Goal: Task Accomplishment & Management: Manage account settings

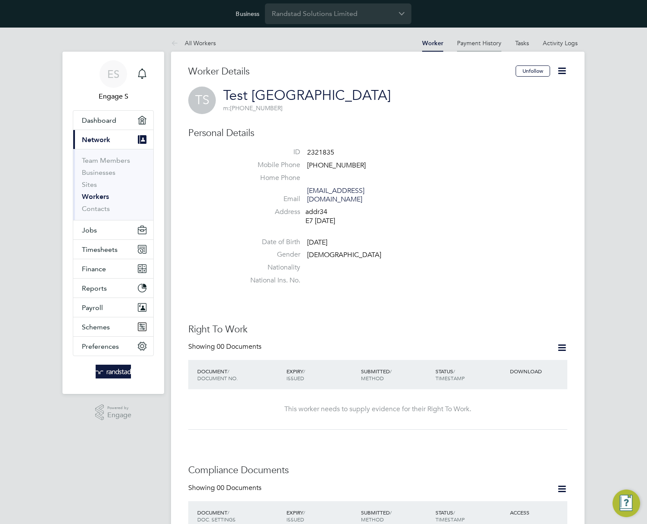
click at [462, 45] on link "Payment History" at bounding box center [479, 43] width 44 height 8
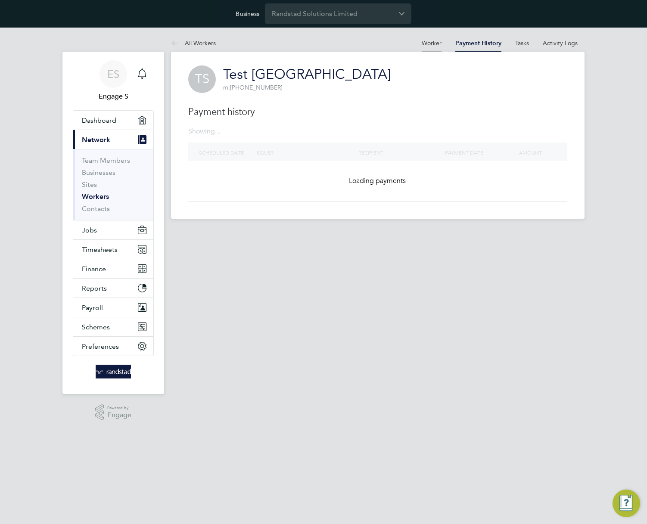
click at [427, 42] on link "Worker" at bounding box center [431, 43] width 20 height 8
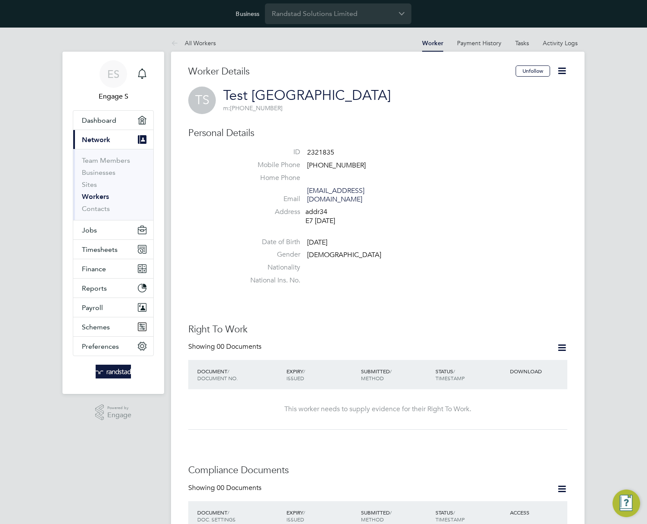
click at [562, 71] on icon at bounding box center [561, 70] width 11 height 11
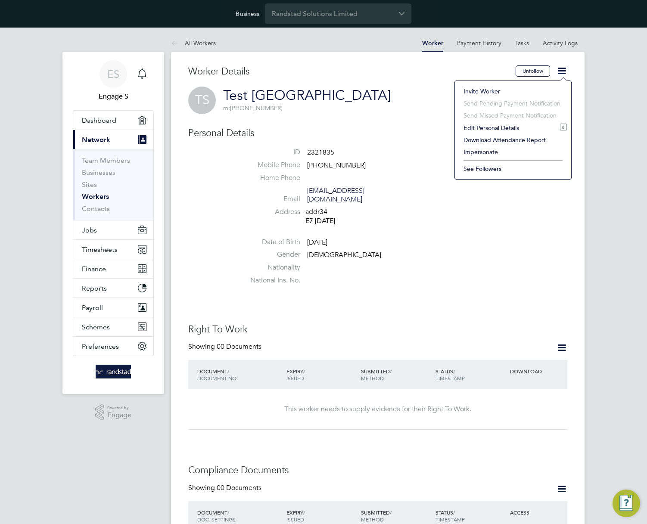
click at [473, 152] on li "Impersonate" at bounding box center [513, 152] width 108 height 12
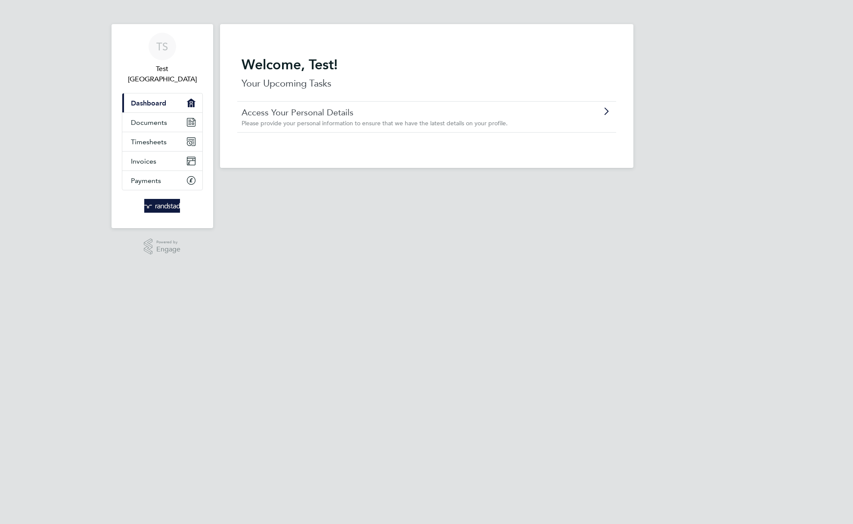
click at [277, 125] on span "Please provide your personal information to ensure that we have the latest deta…" at bounding box center [375, 123] width 266 height 8
click at [300, 119] on span "Please provide your personal information to ensure that we have the latest deta…" at bounding box center [375, 123] width 266 height 8
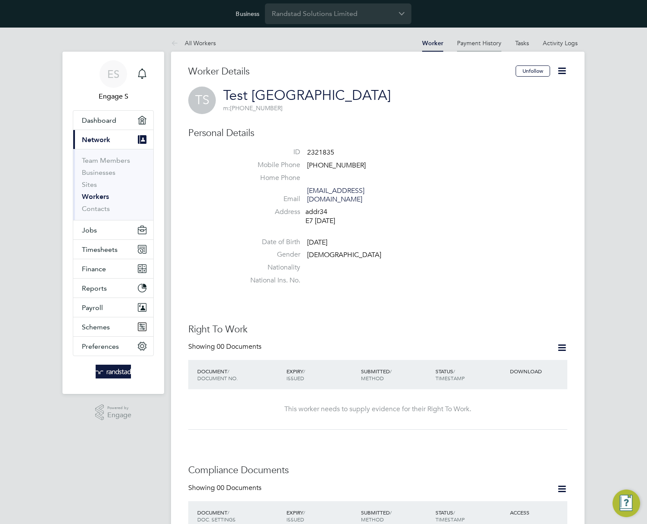
click at [481, 48] on li "Payment History" at bounding box center [479, 42] width 44 height 17
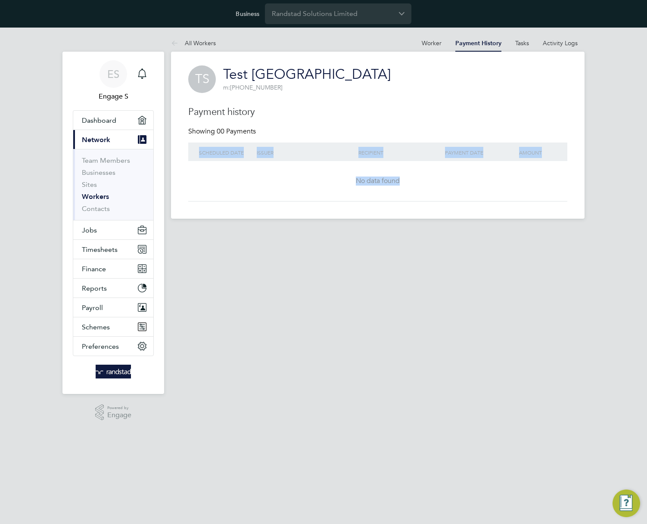
drag, startPoint x: 409, startPoint y: 180, endPoint x: 178, endPoint y: 124, distance: 237.0
click at [180, 125] on div "TS Test Surinam m: +38162330045 Payment history Showing 00 Payments Scheduled d…" at bounding box center [377, 135] width 413 height 167
drag, startPoint x: 300, startPoint y: 91, endPoint x: 413, endPoint y: 53, distance: 119.0
click at [301, 90] on div "TS Test Surinam m: +38162330045" at bounding box center [377, 79] width 379 height 28
click at [525, 45] on link "Tasks" at bounding box center [522, 43] width 14 height 8
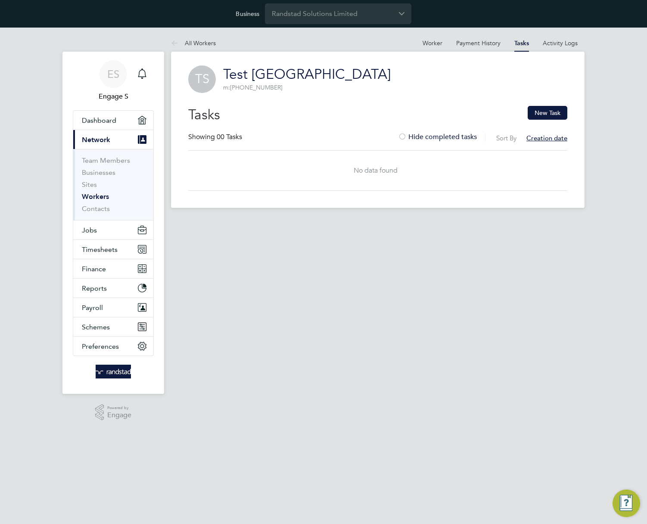
click at [410, 137] on label "Hide completed tasks" at bounding box center [437, 137] width 79 height 9
click at [558, 45] on link "Activity Logs" at bounding box center [559, 43] width 35 height 8
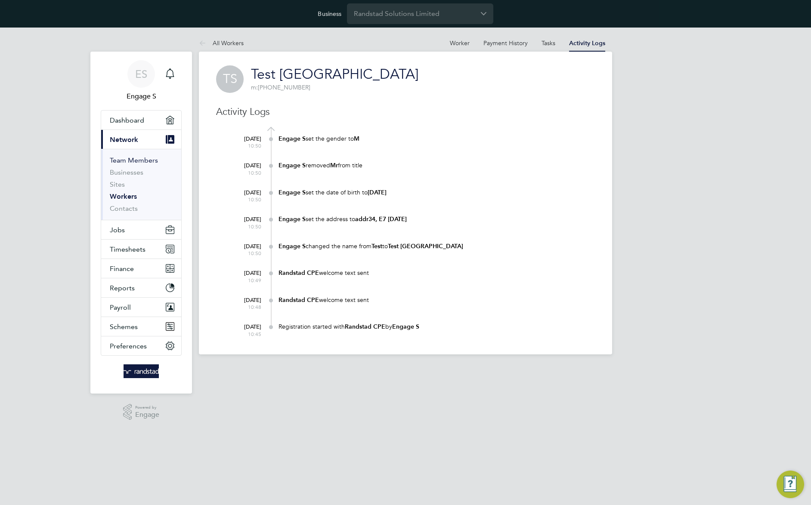
click at [125, 160] on link "Team Members" at bounding box center [134, 160] width 48 height 8
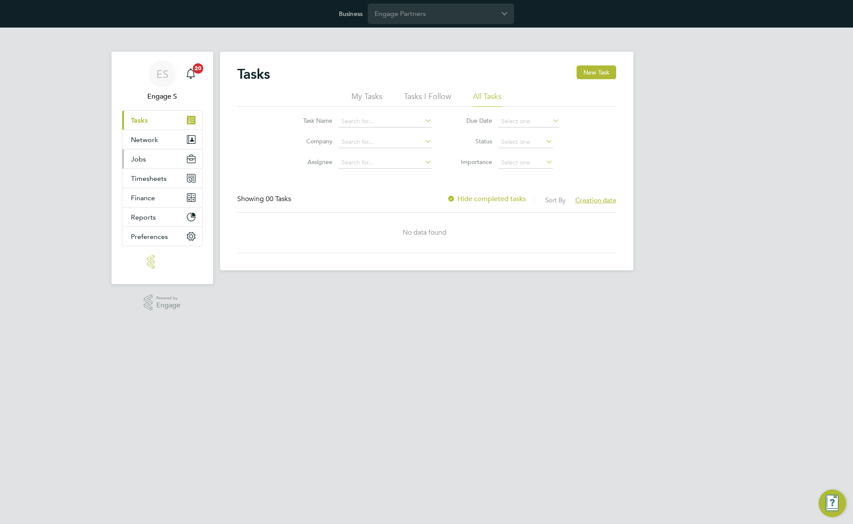
click at [163, 156] on button "Jobs" at bounding box center [162, 158] width 80 height 19
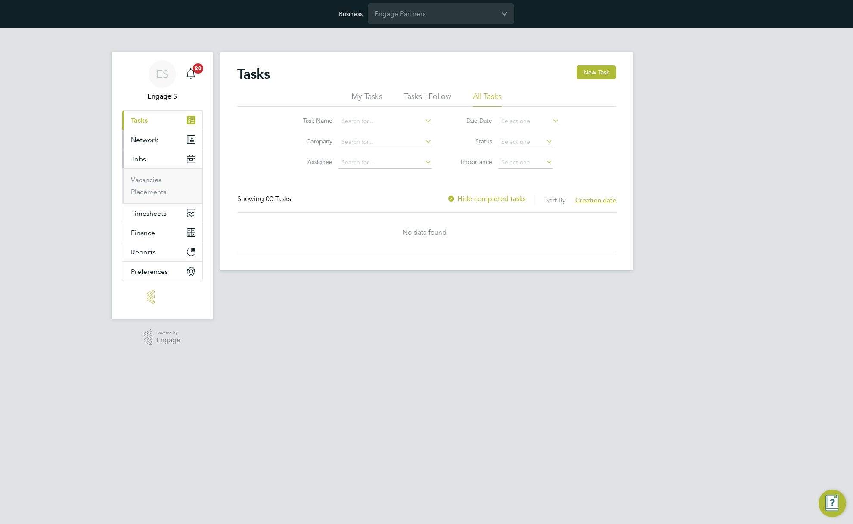
click at [153, 143] on span "Network" at bounding box center [144, 140] width 27 height 8
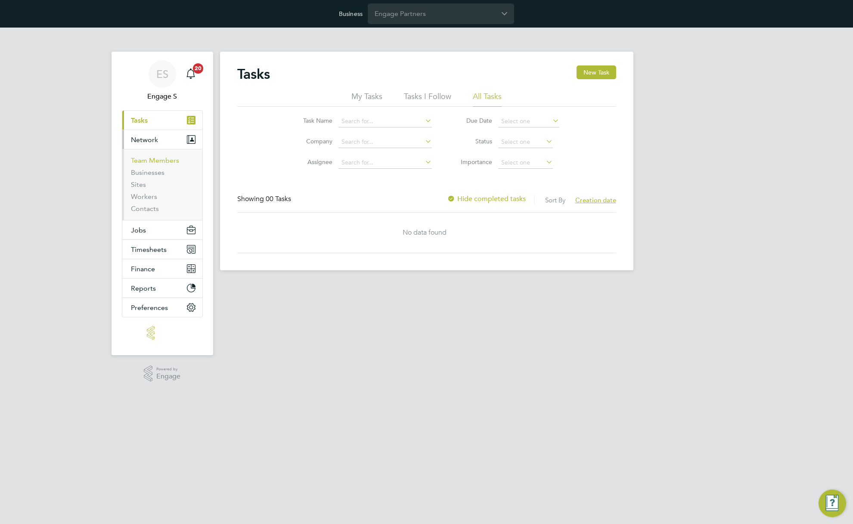
click at [149, 160] on link "Team Members" at bounding box center [155, 160] width 48 height 8
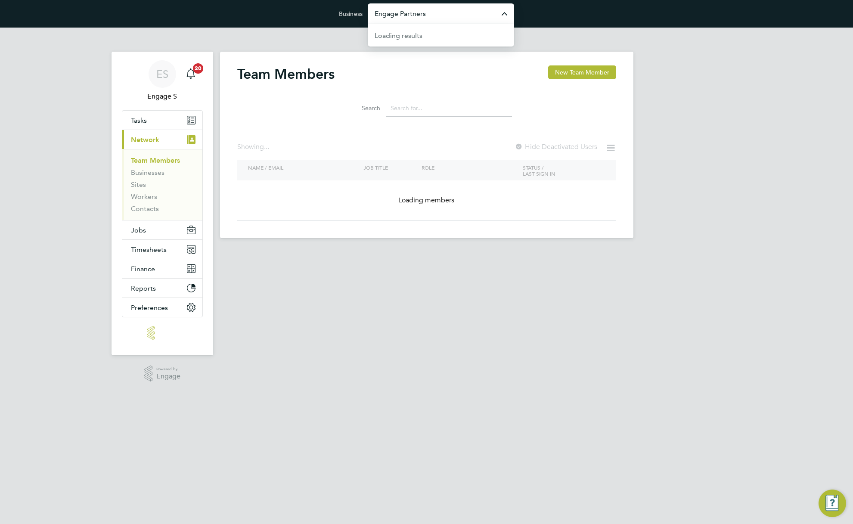
click at [434, 16] on input "Engage Partners" at bounding box center [441, 13] width 146 height 20
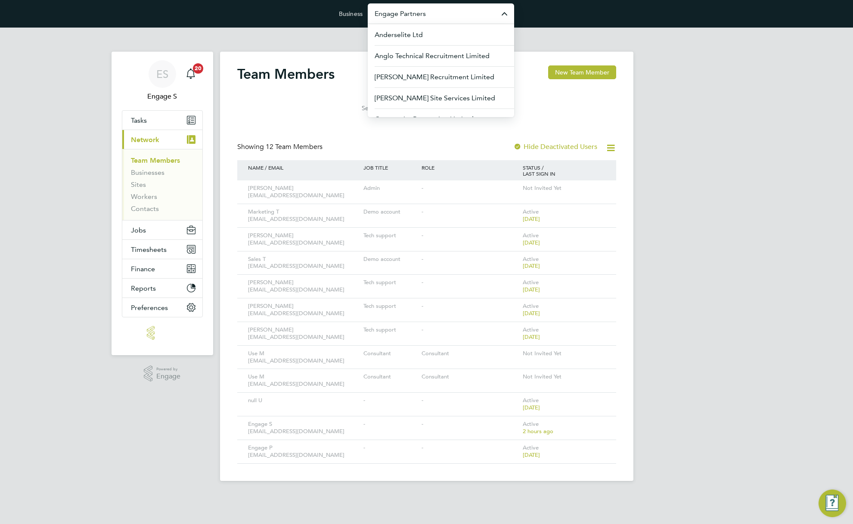
type input "m"
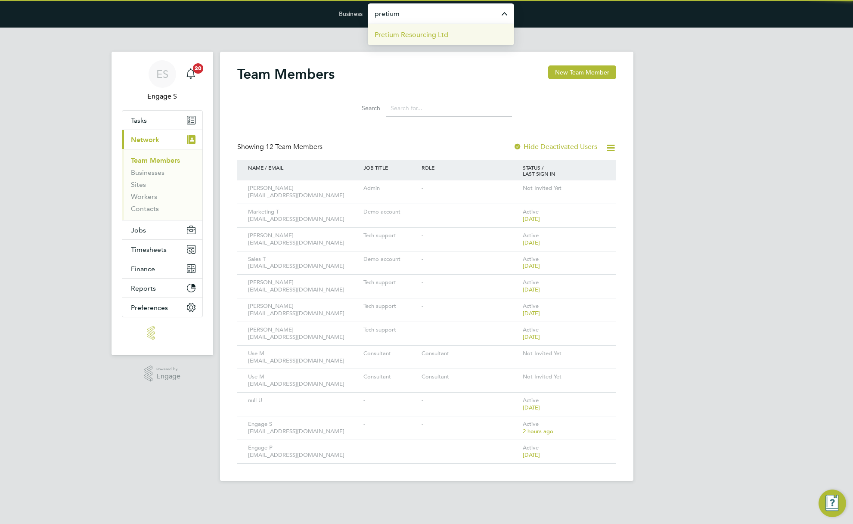
click at [428, 36] on span "Pretium Resourcing Ltd" at bounding box center [412, 35] width 74 height 10
type input "Pretium Resourcing Ltd"
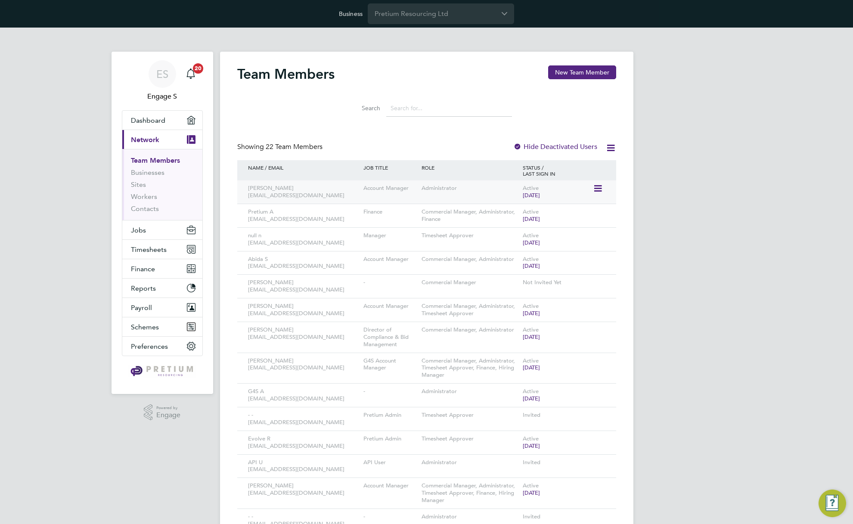
click at [598, 189] on icon at bounding box center [597, 188] width 9 height 10
click at [513, 297] on li "Impersonate" at bounding box center [550, 298] width 104 height 12
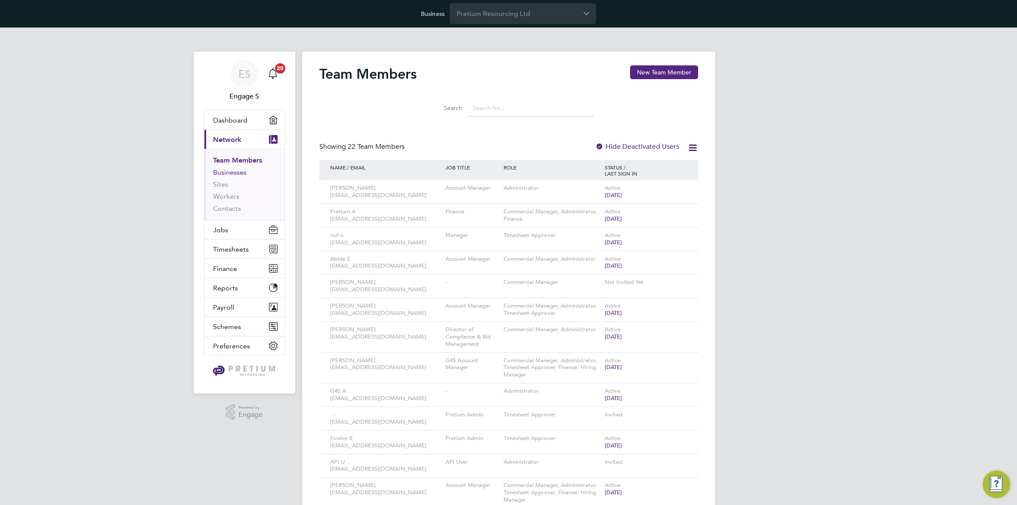
click at [234, 172] on link "Businesses" at bounding box center [230, 172] width 34 height 8
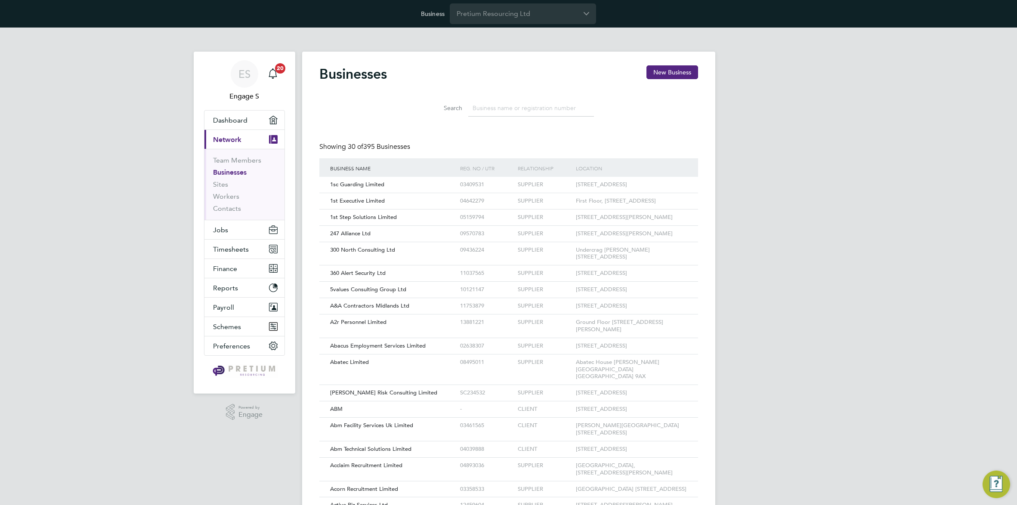
click at [822, 176] on div "ES Engage S Notifications 20 Applications: Dashboard Current page: Network Team…" at bounding box center [508, 404] width 1017 height 753
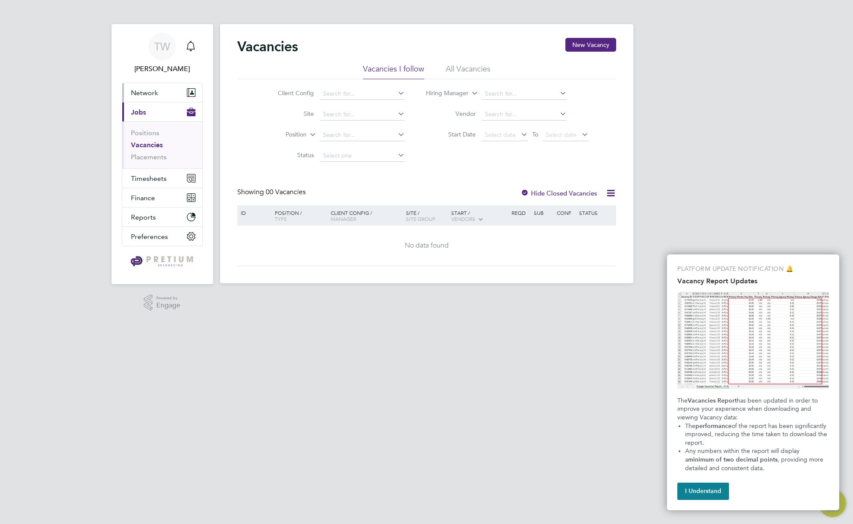
click at [157, 96] on span "Network" at bounding box center [144, 93] width 27 height 8
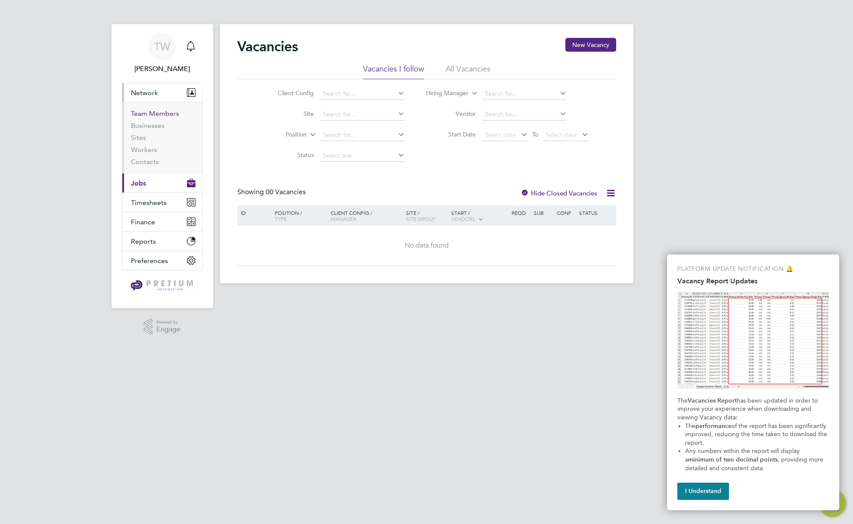
click at [150, 115] on link "Team Members" at bounding box center [155, 113] width 48 height 8
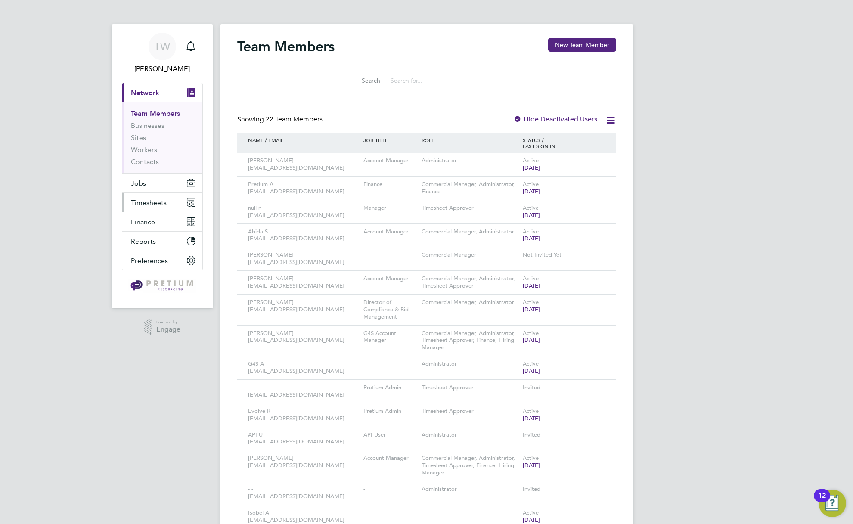
click at [151, 202] on span "Timesheets" at bounding box center [149, 202] width 36 height 8
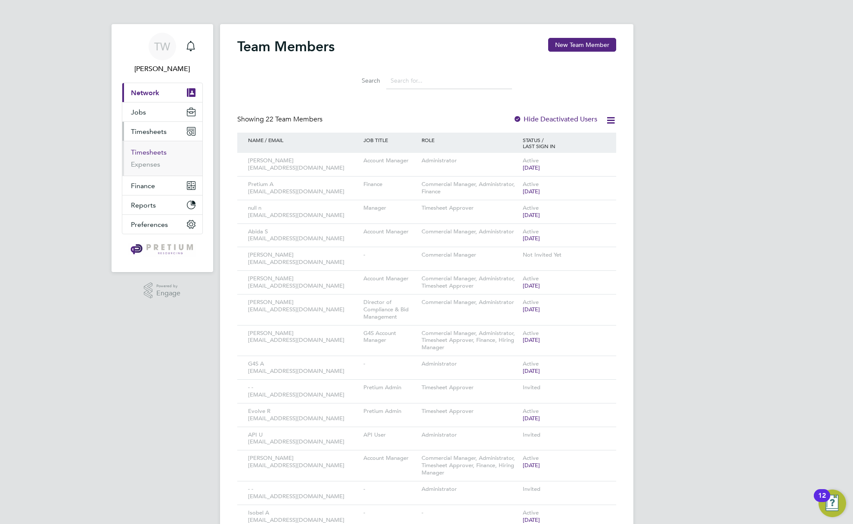
click at [140, 154] on link "Timesheets" at bounding box center [149, 152] width 36 height 8
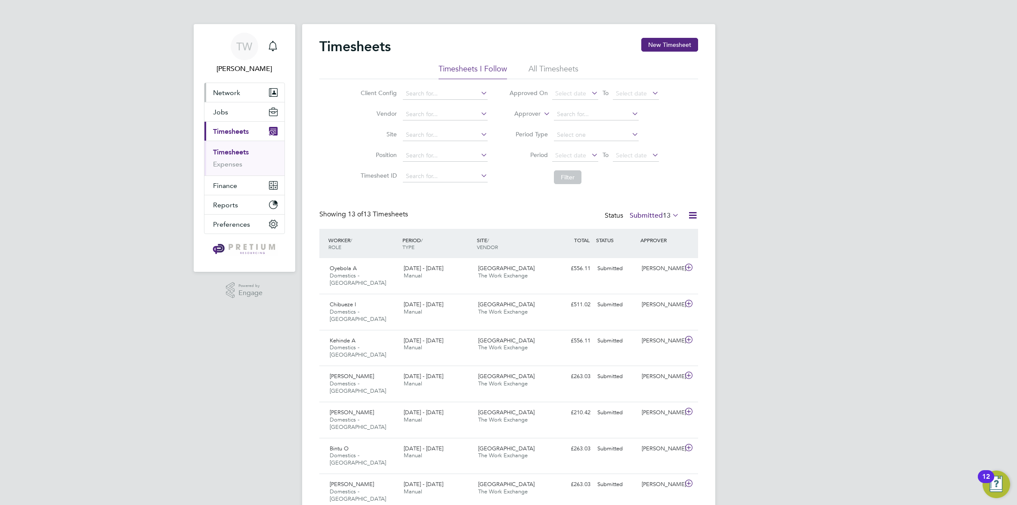
click at [222, 89] on span "Network" at bounding box center [226, 93] width 27 height 8
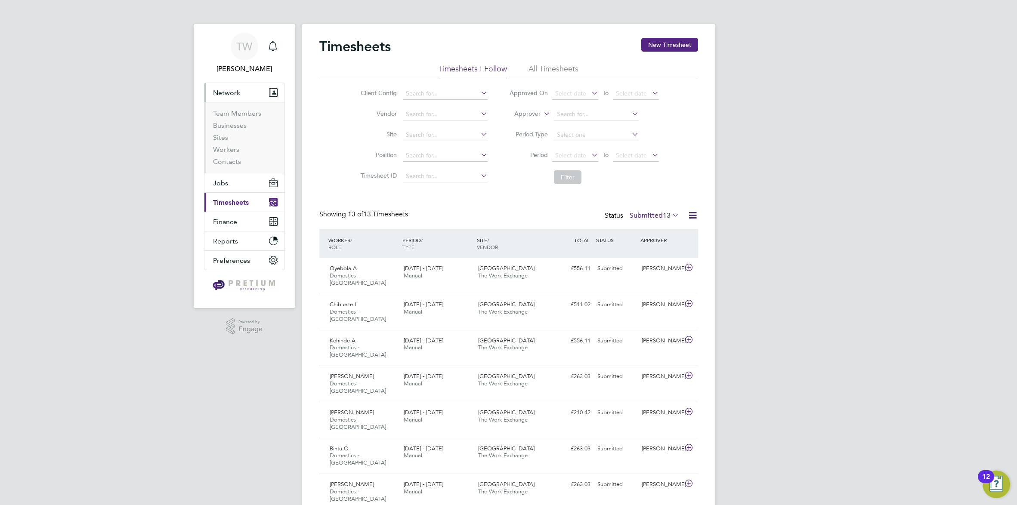
click at [221, 92] on span "Network" at bounding box center [226, 93] width 27 height 8
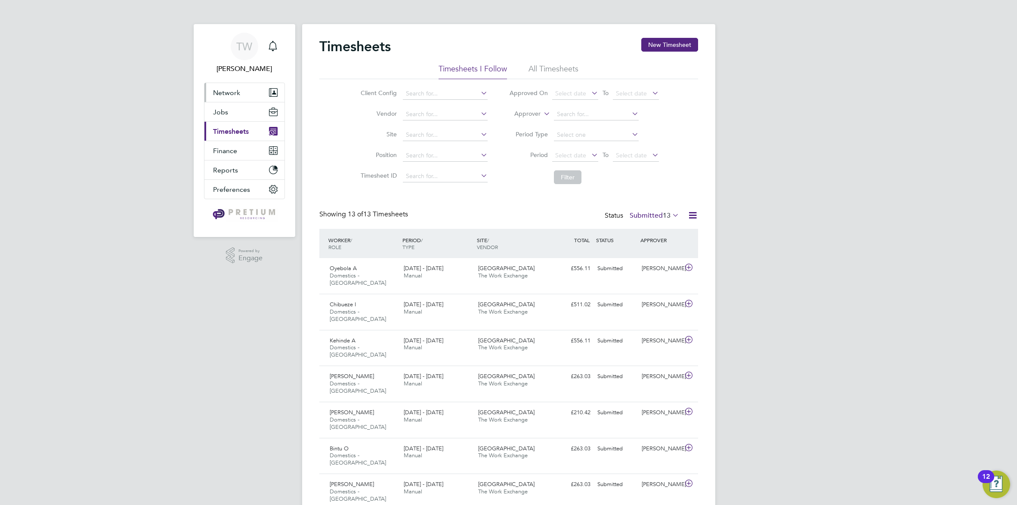
click at [221, 92] on span "Network" at bounding box center [226, 93] width 27 height 8
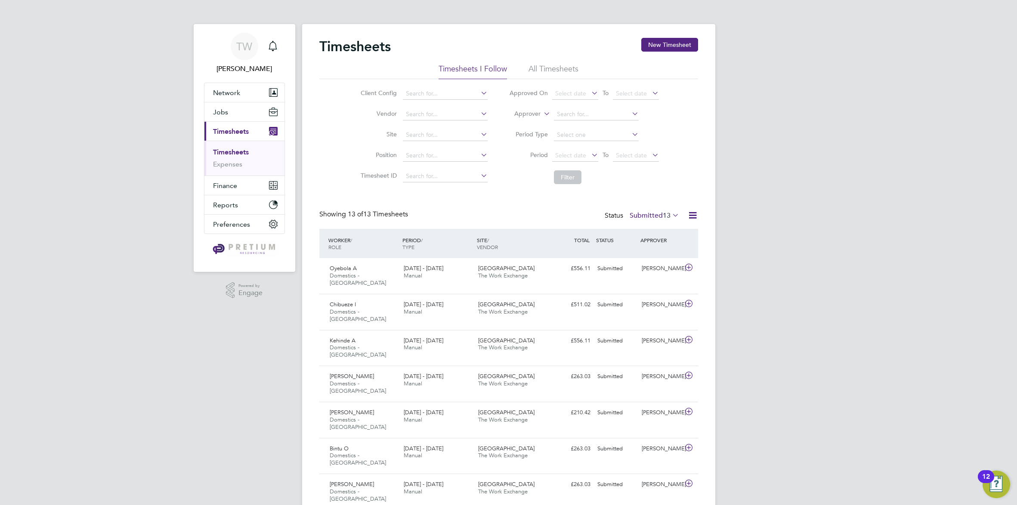
click at [767, 186] on div "TW Tabitha W Notifications Applications: Network Team Members Businesses Sites …" at bounding box center [508, 379] width 1017 height 758
click at [499, 276] on span "The Work Exchange" at bounding box center [503, 275] width 50 height 7
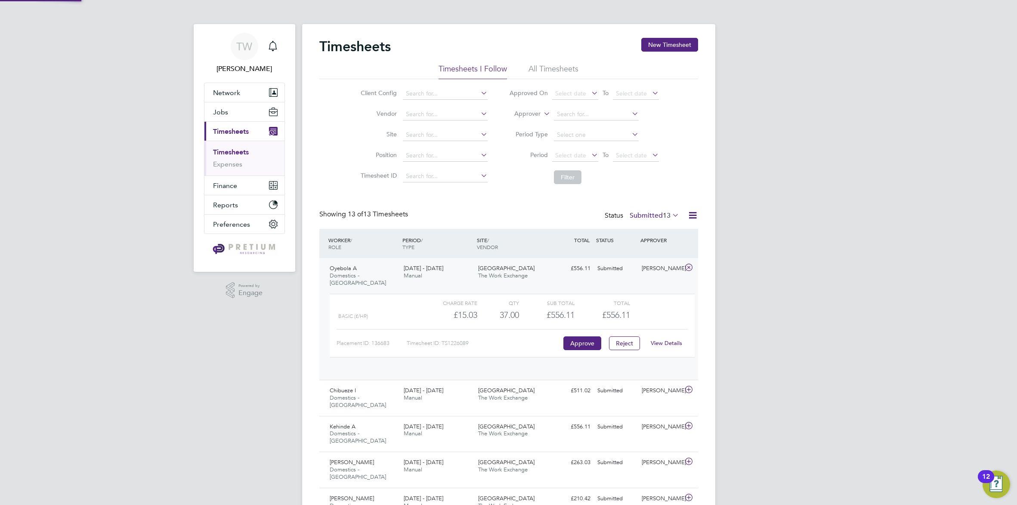
scroll to position [15, 84]
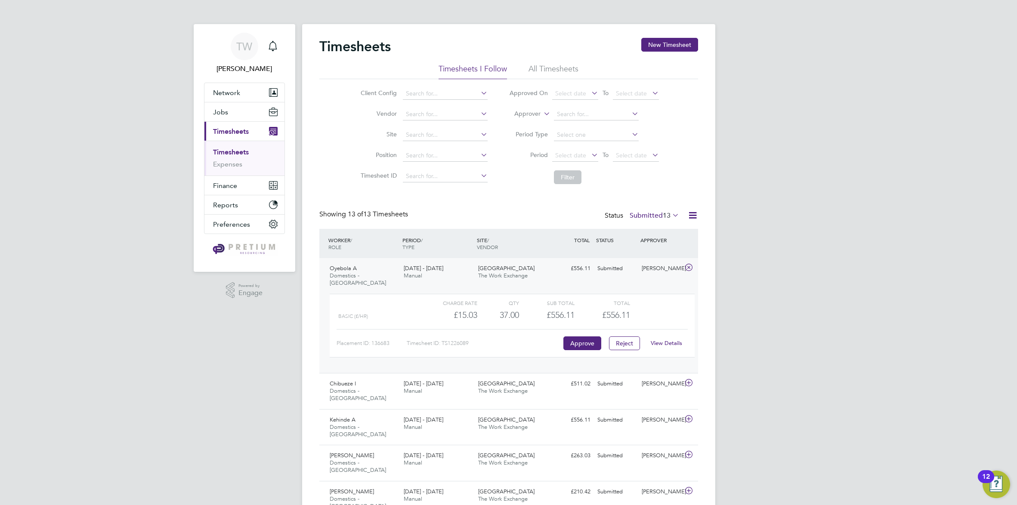
click at [669, 344] on link "View Details" at bounding box center [666, 343] width 31 height 7
click at [228, 148] on link "Timesheets" at bounding box center [231, 152] width 36 height 8
click at [235, 113] on button "Jobs" at bounding box center [245, 111] width 80 height 19
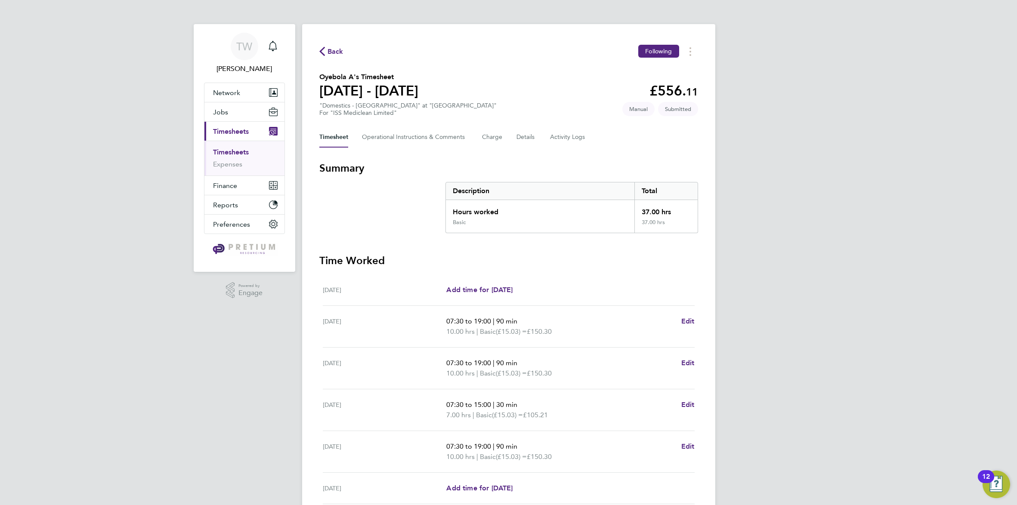
click at [325, 52] on icon "button" at bounding box center [322, 51] width 6 height 9
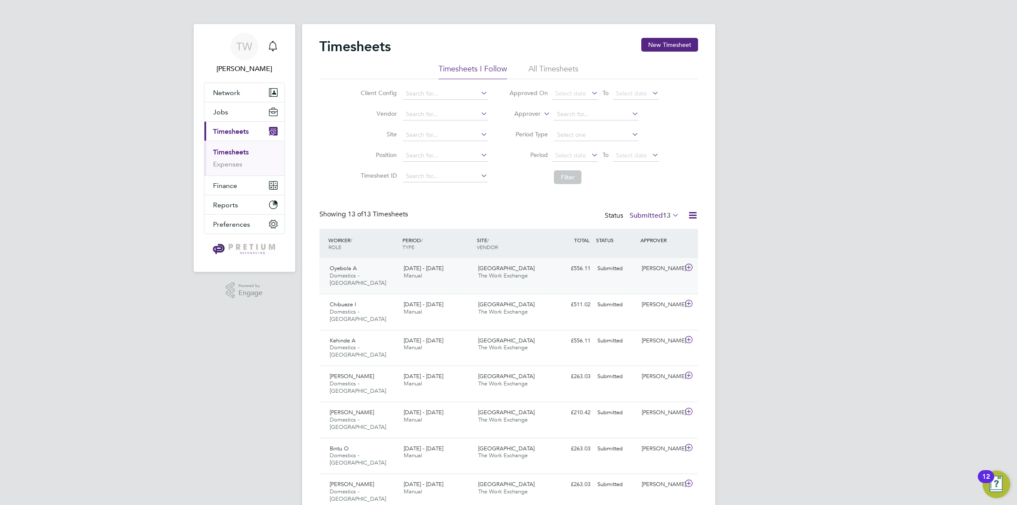
click at [500, 270] on span "Bethlem Royal Hospital" at bounding box center [506, 268] width 56 height 7
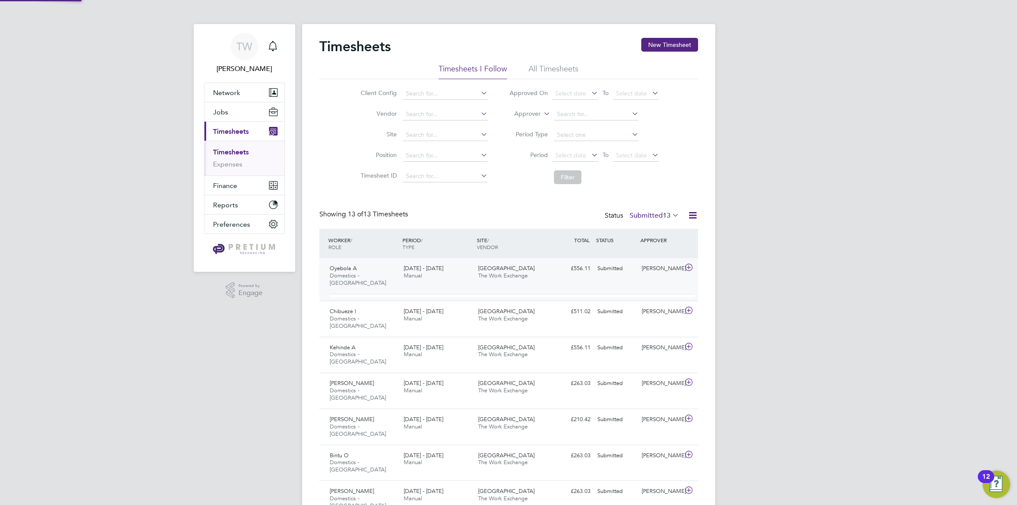
scroll to position [15, 84]
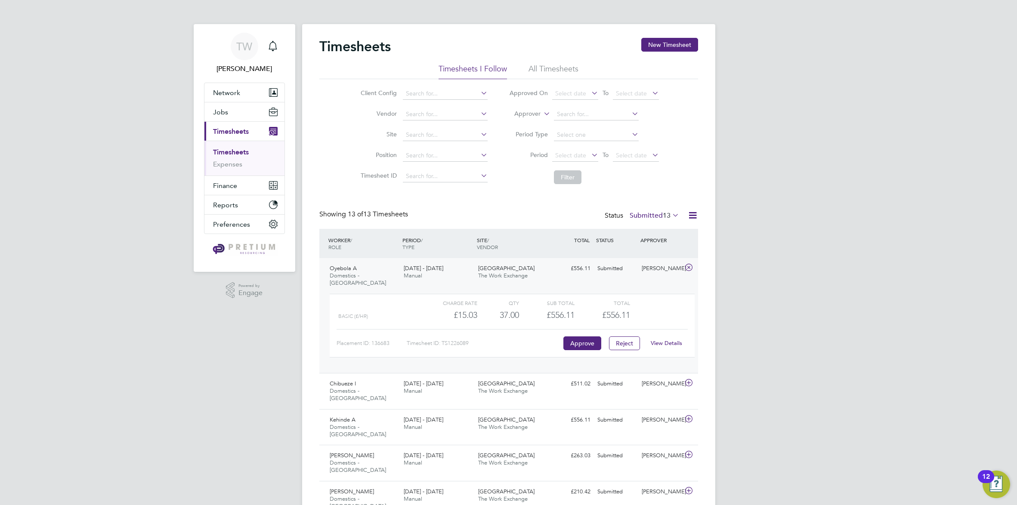
click at [669, 345] on link "View Details" at bounding box center [666, 343] width 31 height 7
click at [659, 343] on link "View Details" at bounding box center [666, 343] width 31 height 7
click at [225, 186] on span "Finance" at bounding box center [225, 186] width 24 height 8
click at [233, 224] on span "Reports" at bounding box center [225, 226] width 25 height 8
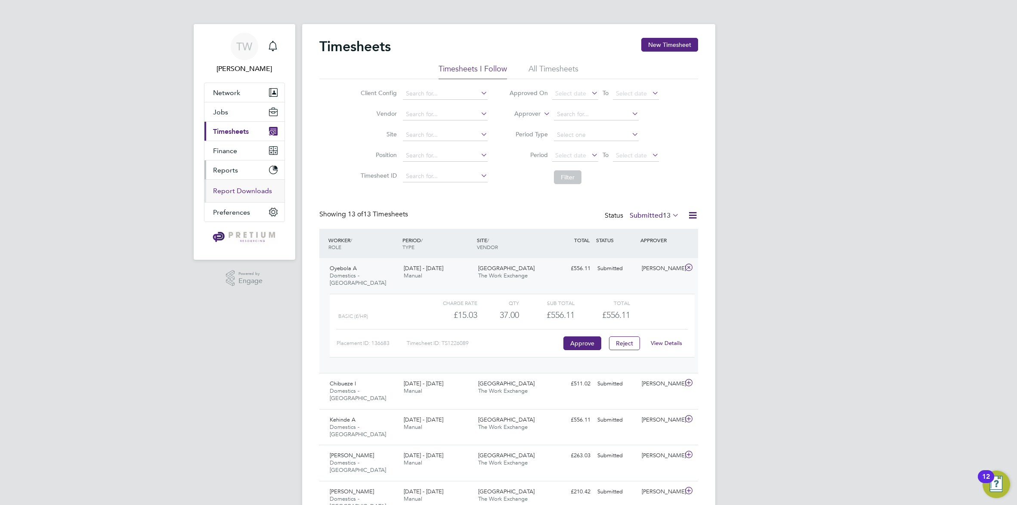
click at [237, 192] on link "Report Downloads" at bounding box center [242, 191] width 59 height 8
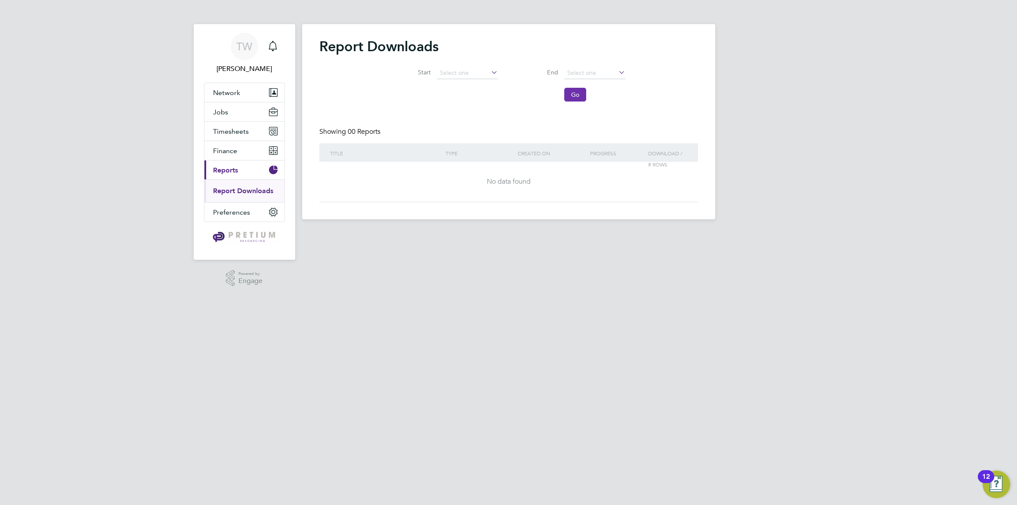
click at [584, 96] on button "Go" at bounding box center [575, 95] width 22 height 14
click at [252, 132] on button "Timesheets" at bounding box center [245, 131] width 80 height 19
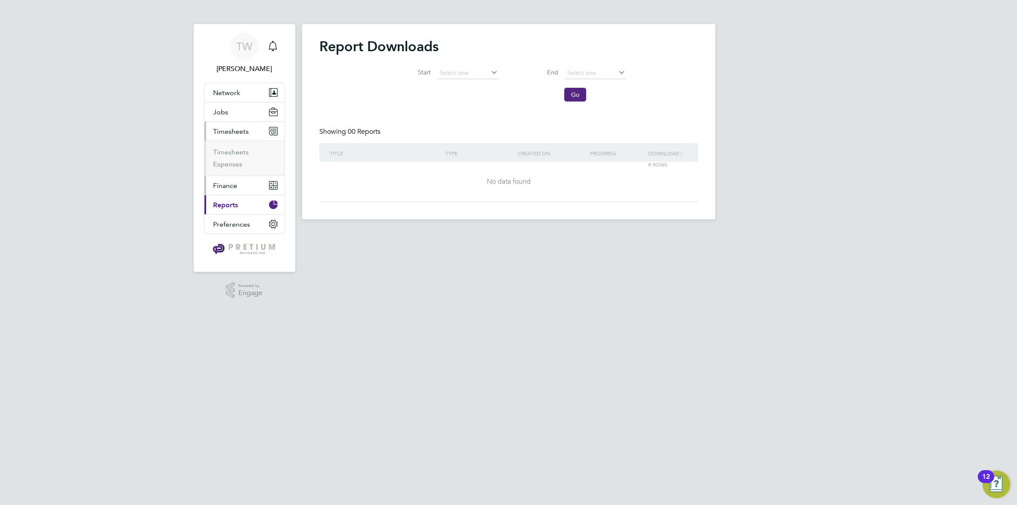
click at [223, 185] on span "Finance" at bounding box center [225, 186] width 24 height 8
click at [226, 171] on link "Invoices & Credit Notes" at bounding box center [240, 175] width 54 height 17
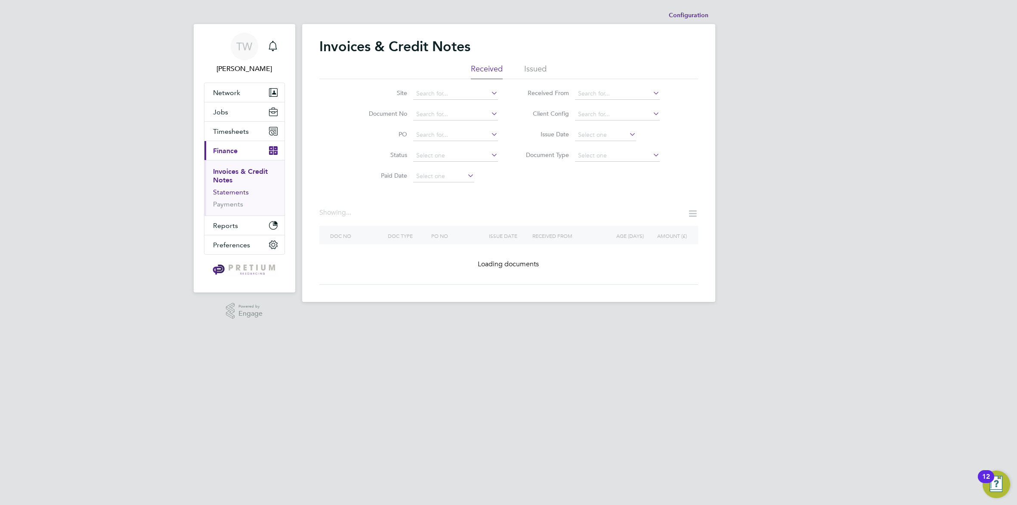
click at [222, 191] on link "Statements" at bounding box center [231, 192] width 36 height 8
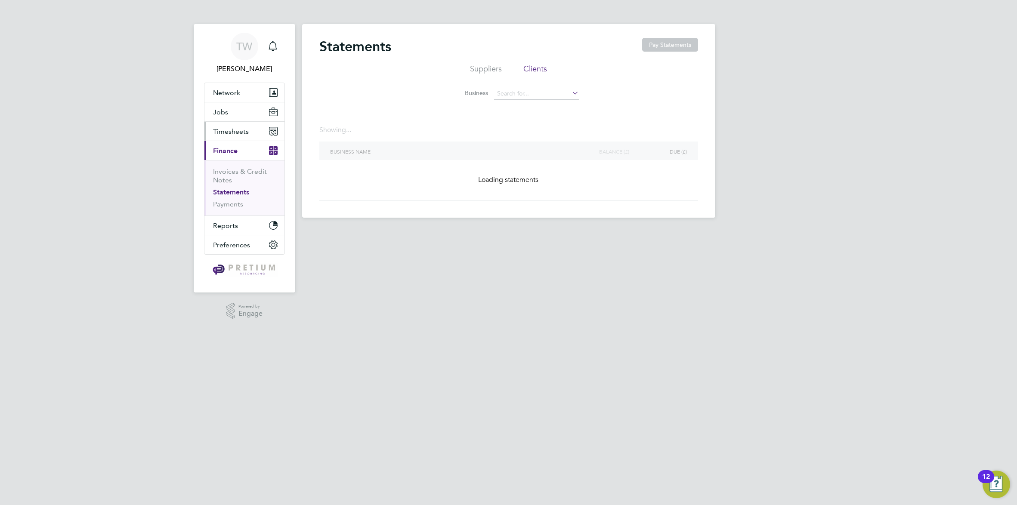
click at [228, 131] on span "Timesheets" at bounding box center [231, 131] width 36 height 8
click at [226, 110] on span "Jobs" at bounding box center [220, 112] width 15 height 8
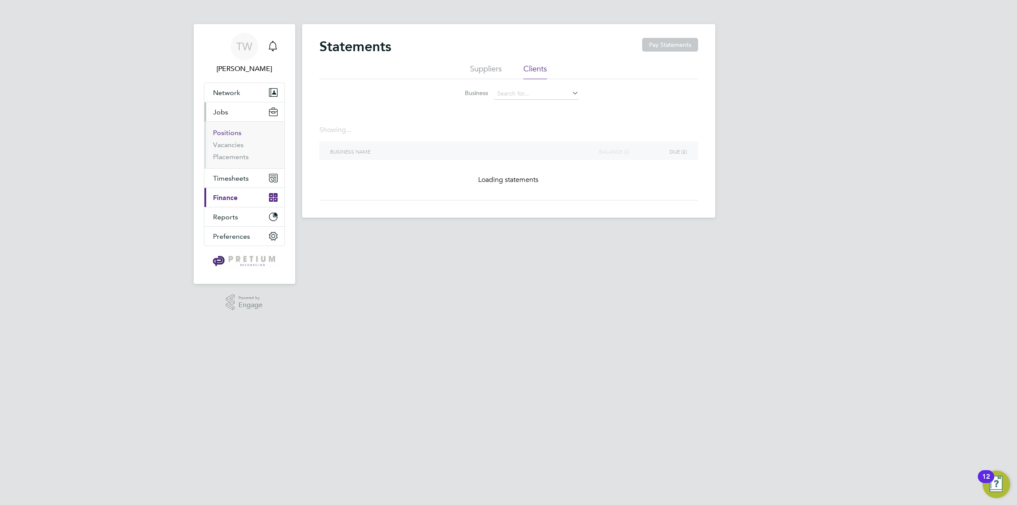
click at [225, 133] on link "Positions" at bounding box center [227, 133] width 28 height 8
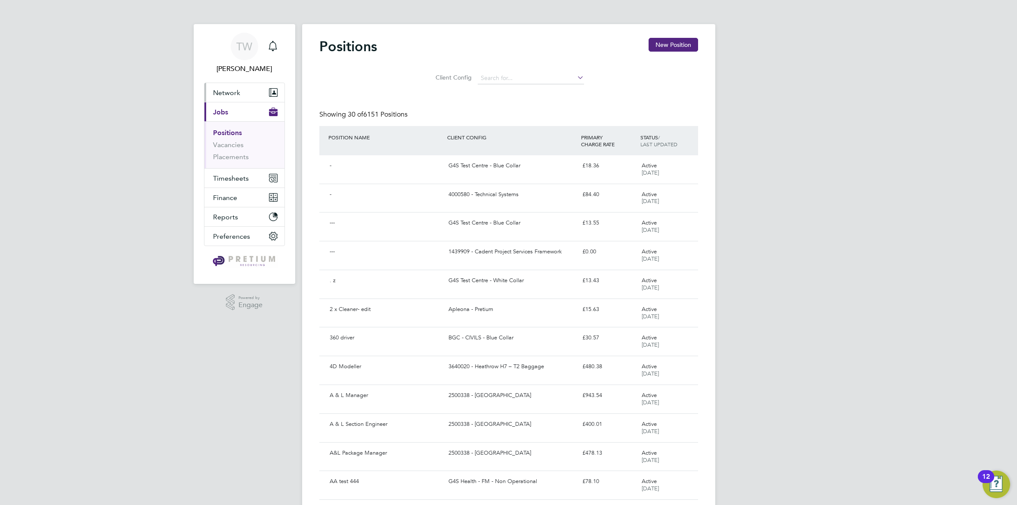
click at [257, 93] on button "Network" at bounding box center [245, 92] width 80 height 19
click at [241, 93] on button "Network" at bounding box center [245, 92] width 80 height 19
click at [230, 144] on link "Vacancies" at bounding box center [228, 145] width 31 height 8
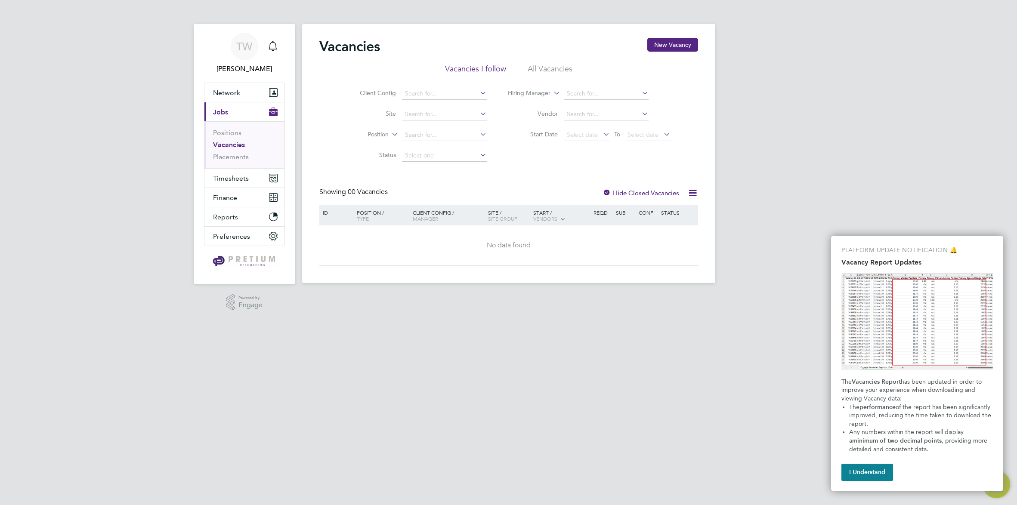
click at [544, 70] on li "All Vacancies" at bounding box center [550, 71] width 45 height 15
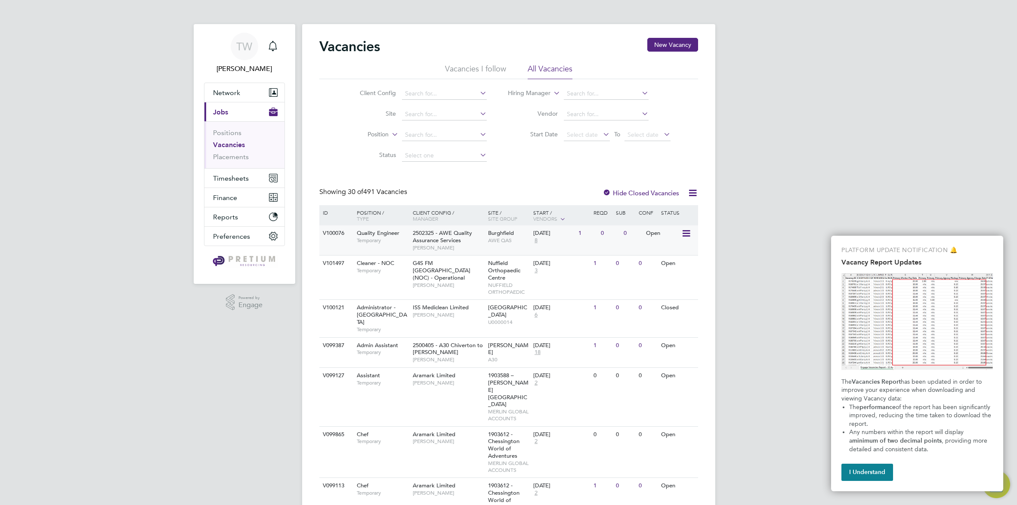
click at [508, 235] on span "Burghfield" at bounding box center [501, 232] width 26 height 7
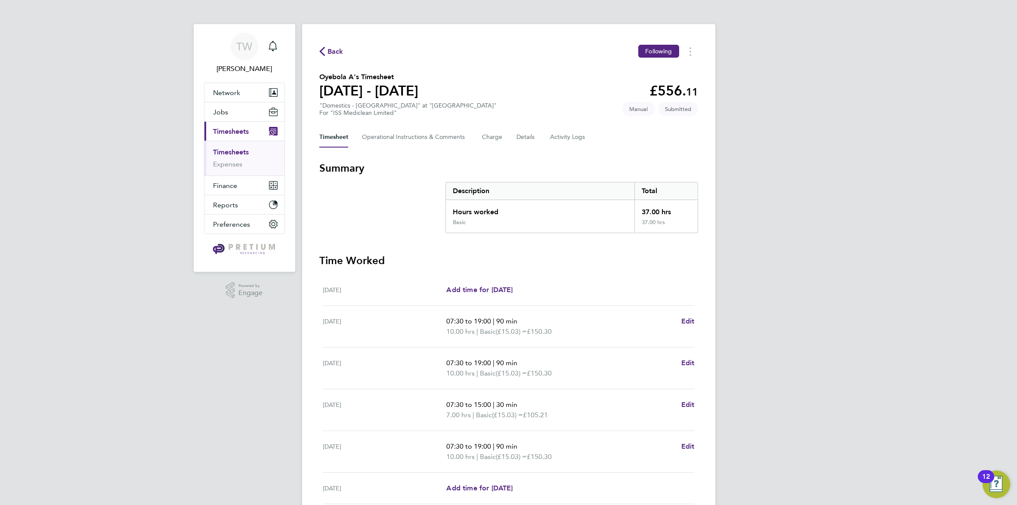
click at [333, 52] on span "Back" at bounding box center [336, 51] width 16 height 10
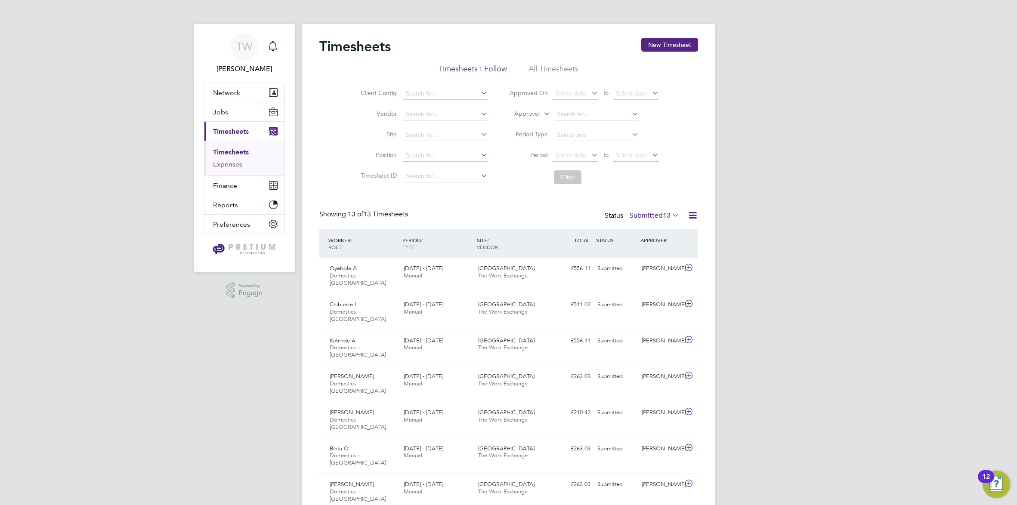
click at [225, 164] on link "Expenses" at bounding box center [227, 164] width 29 height 8
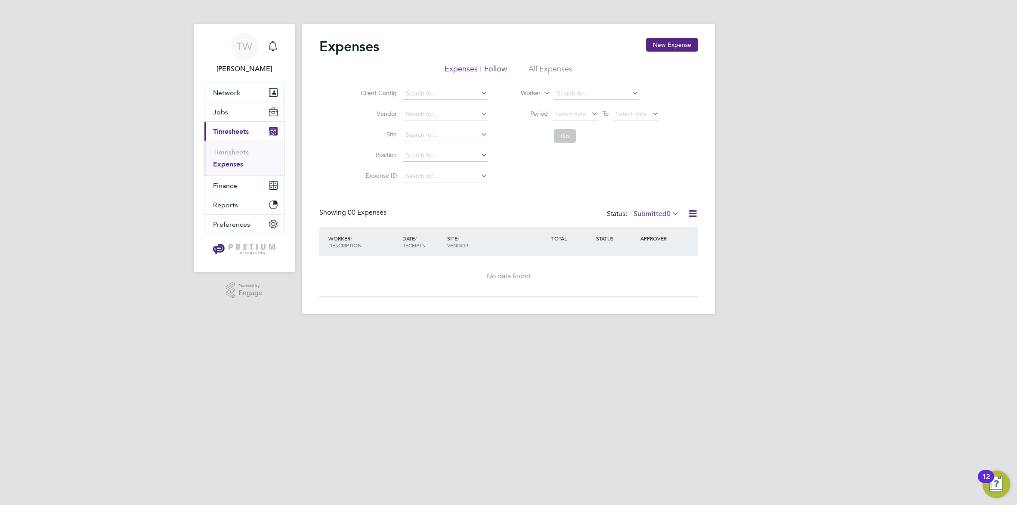
click at [566, 72] on li "All Expenses" at bounding box center [551, 71] width 44 height 15
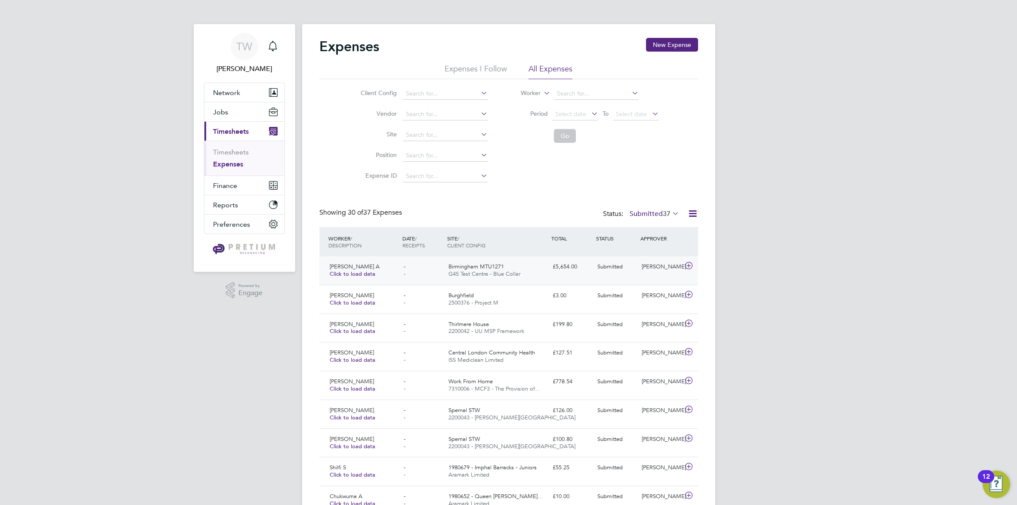
click at [467, 275] on span "G4S Test Centre - Blue Collar" at bounding box center [485, 273] width 72 height 7
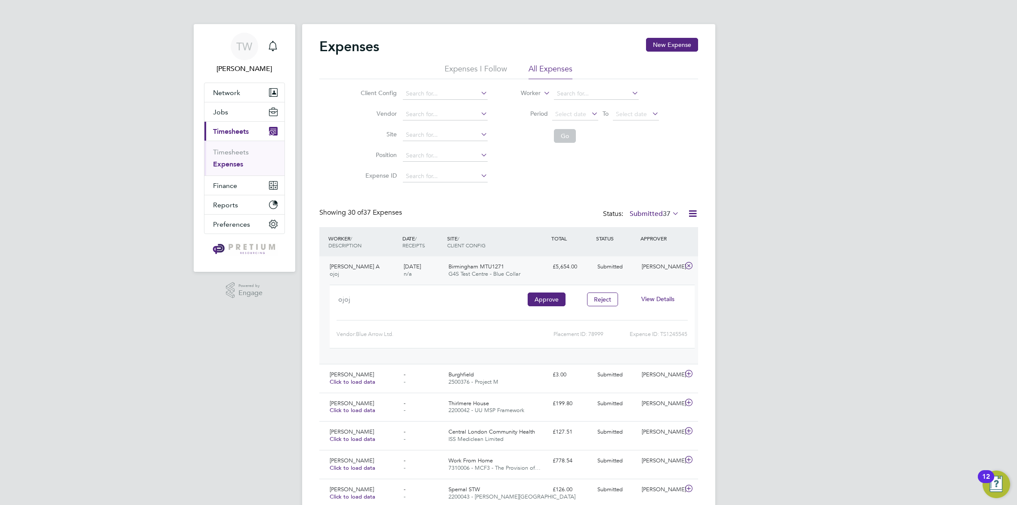
click at [658, 300] on span "View Details" at bounding box center [657, 299] width 33 height 8
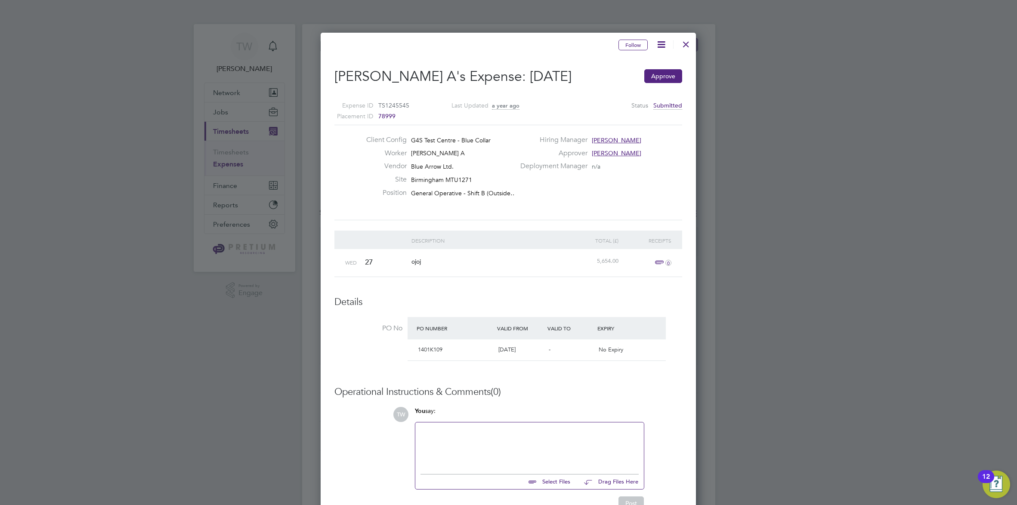
click at [692, 41] on div at bounding box center [686, 41] width 15 height 15
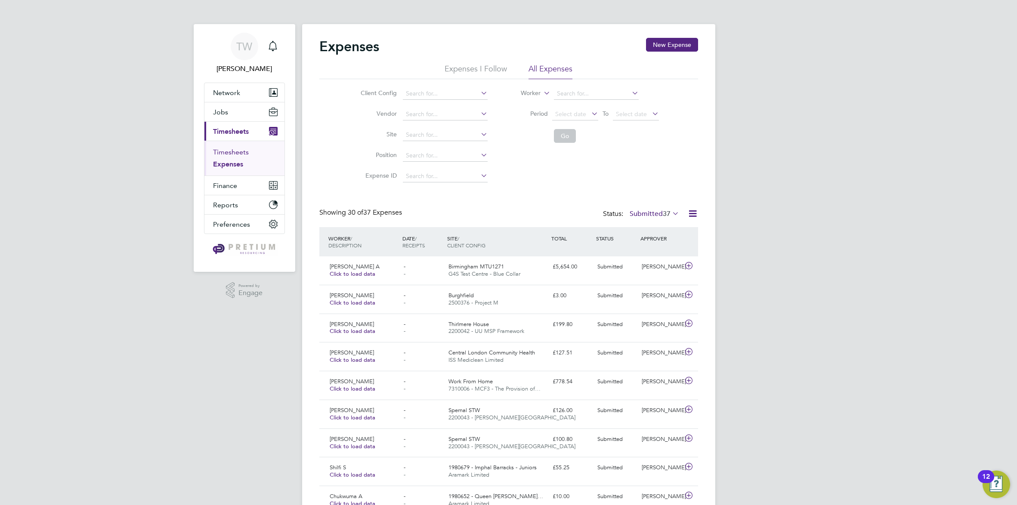
click at [238, 149] on link "Timesheets" at bounding box center [231, 152] width 36 height 8
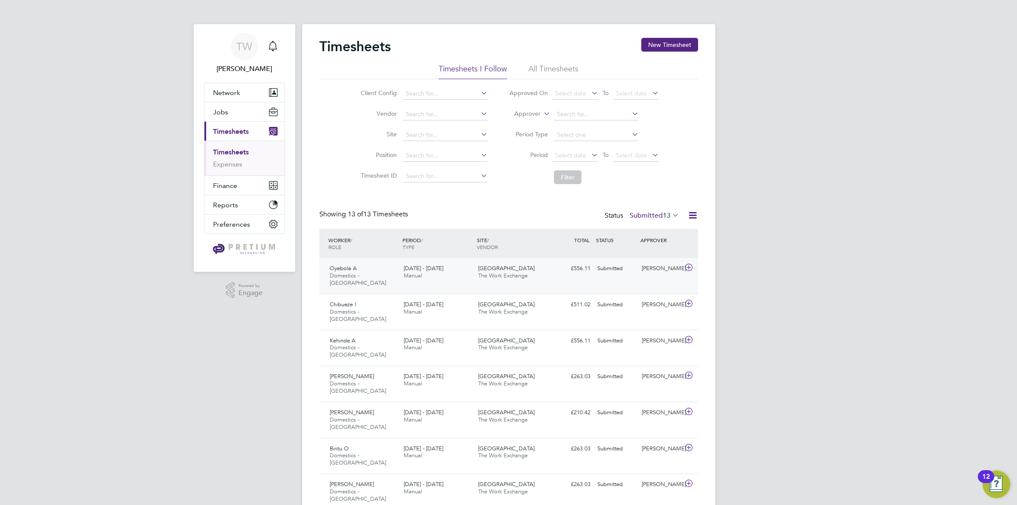
click at [510, 271] on span "Bethlem Royal Hospital" at bounding box center [506, 268] width 56 height 7
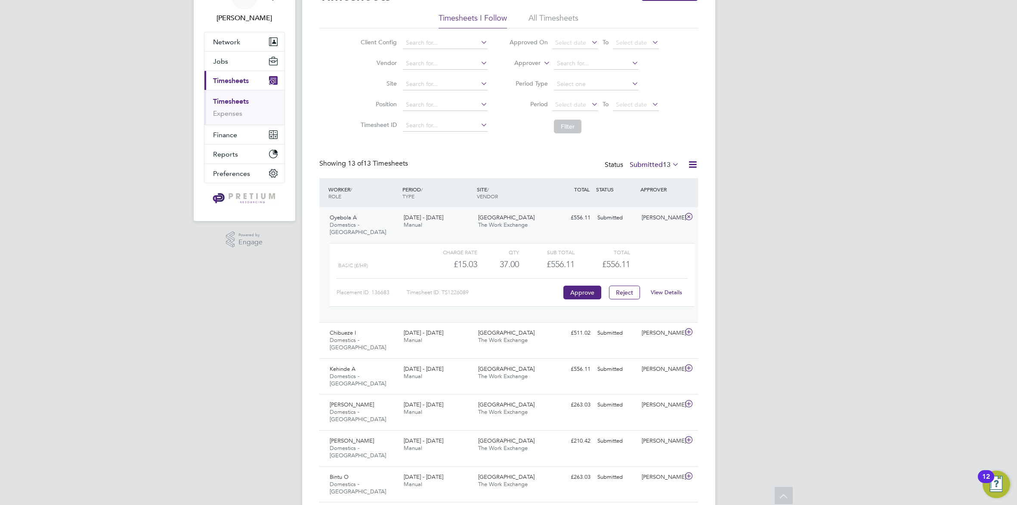
click at [666, 291] on link "View Details" at bounding box center [666, 292] width 31 height 7
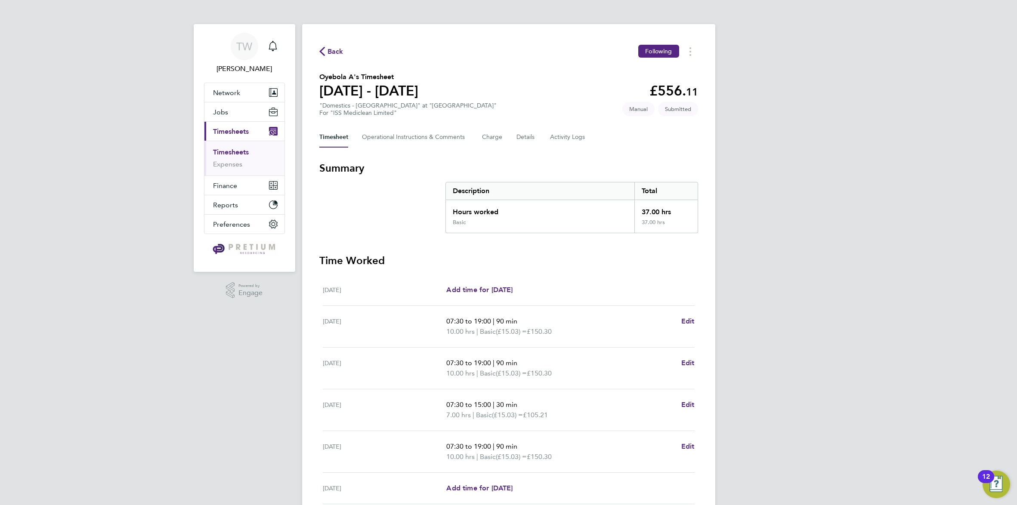
drag, startPoint x: 814, startPoint y: 338, endPoint x: 762, endPoint y: 329, distance: 52.0
click at [762, 329] on div "TW [PERSON_NAME] W Notifications Applications: Network Team Members Businesses …" at bounding box center [508, 306] width 1017 height 612
click at [236, 185] on span "Finance" at bounding box center [225, 186] width 24 height 8
click at [225, 170] on link "Invoices & Credit Notes" at bounding box center [240, 175] width 54 height 17
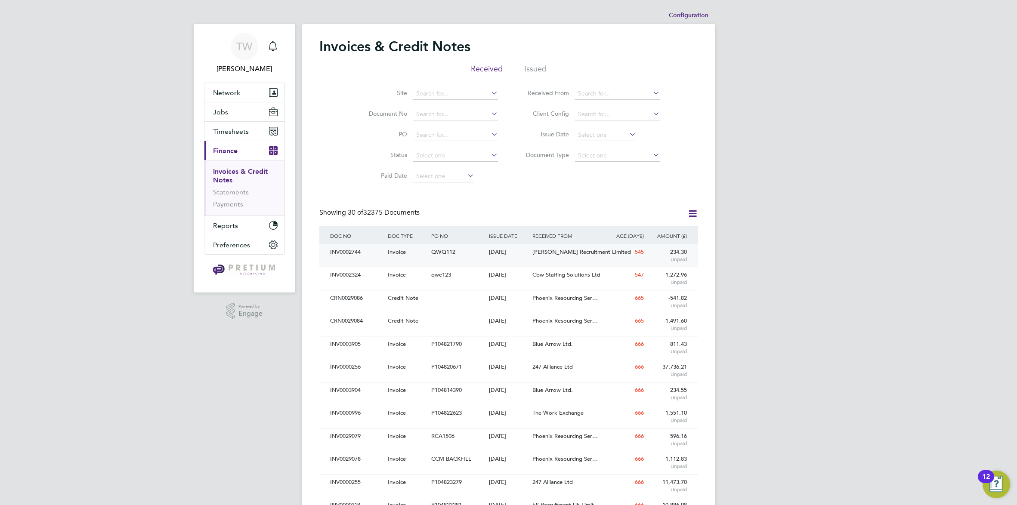
click at [564, 253] on span "Berry Recruitment Limited" at bounding box center [582, 251] width 99 height 7
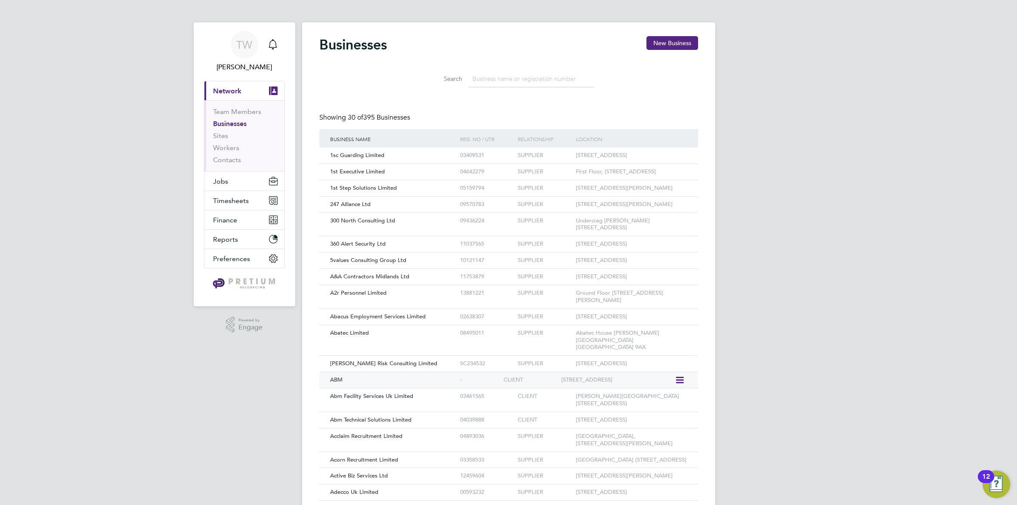
click at [372, 388] on div "ABM" at bounding box center [393, 380] width 130 height 16
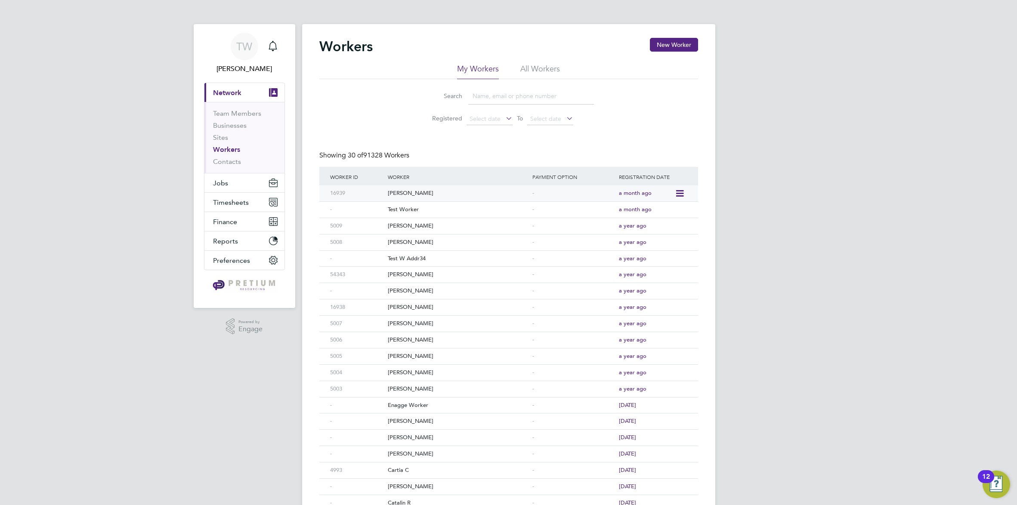
click at [396, 193] on div "[PERSON_NAME]" at bounding box center [458, 194] width 145 height 16
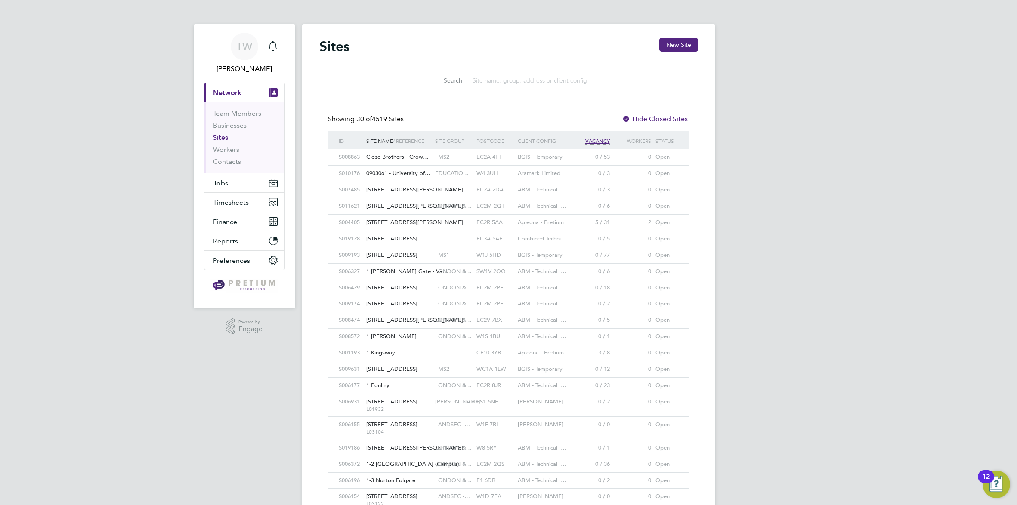
click at [400, 155] on span "Close Brothers - Crow…" at bounding box center [397, 156] width 62 height 7
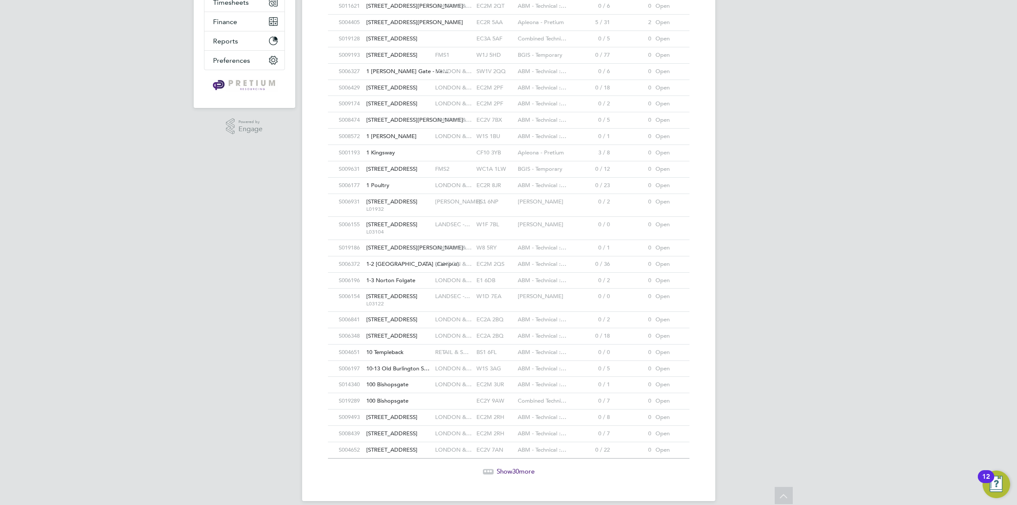
click at [378, 185] on span "1 Poultry" at bounding box center [377, 185] width 23 height 7
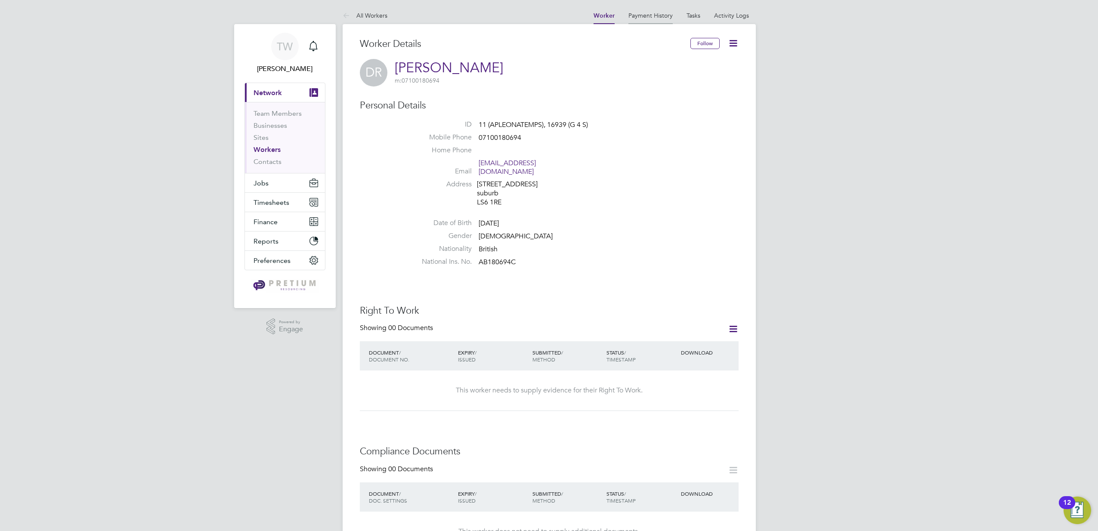
click at [663, 19] on li "Payment History" at bounding box center [651, 15] width 44 height 17
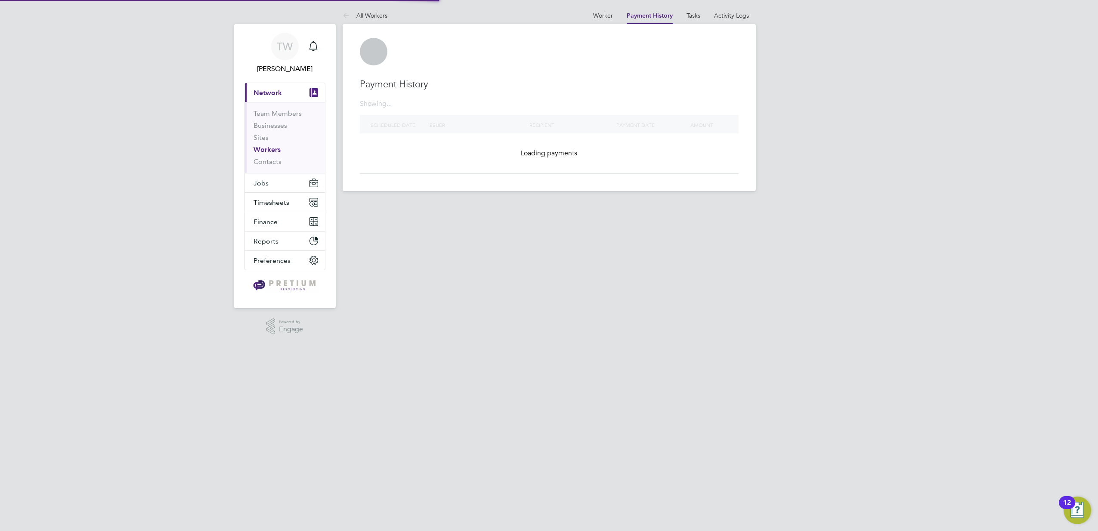
click at [725, 13] on link "Activity Logs" at bounding box center [731, 16] width 35 height 8
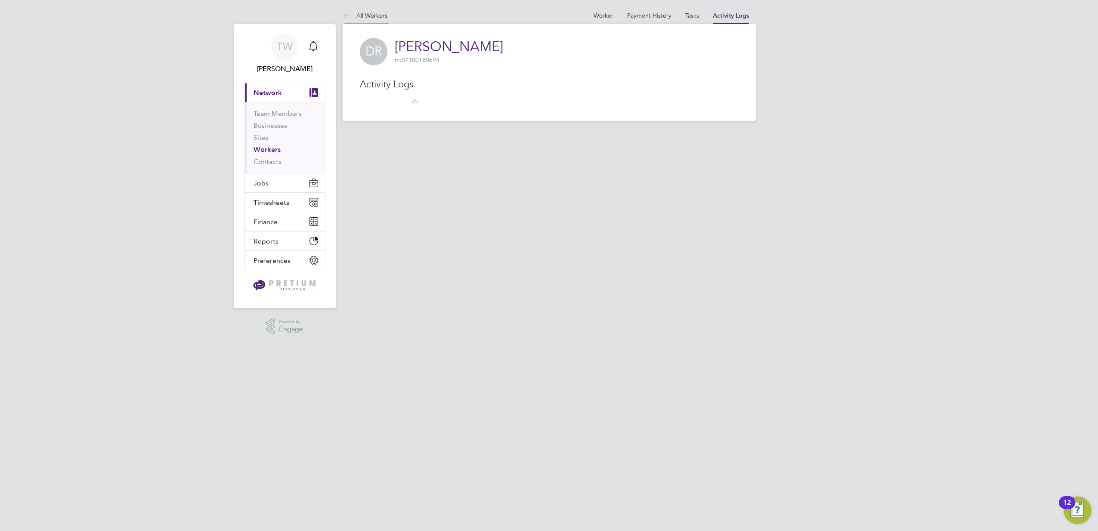
click at [365, 15] on link "All Workers" at bounding box center [365, 16] width 45 height 8
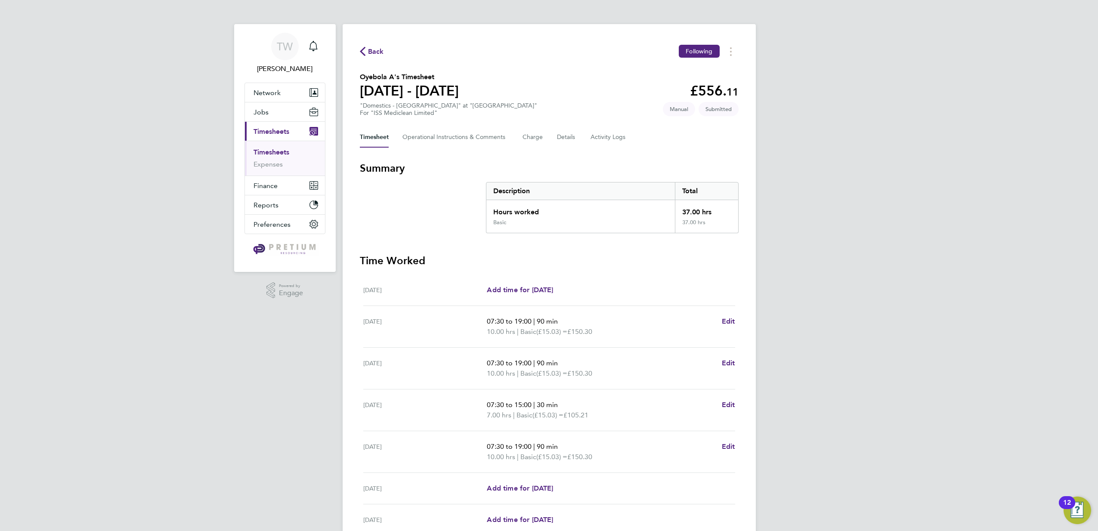
click at [366, 52] on span "Back" at bounding box center [372, 51] width 24 height 8
click at [476, 139] on Comments-tab "Operational Instructions & Comments" at bounding box center [456, 137] width 106 height 21
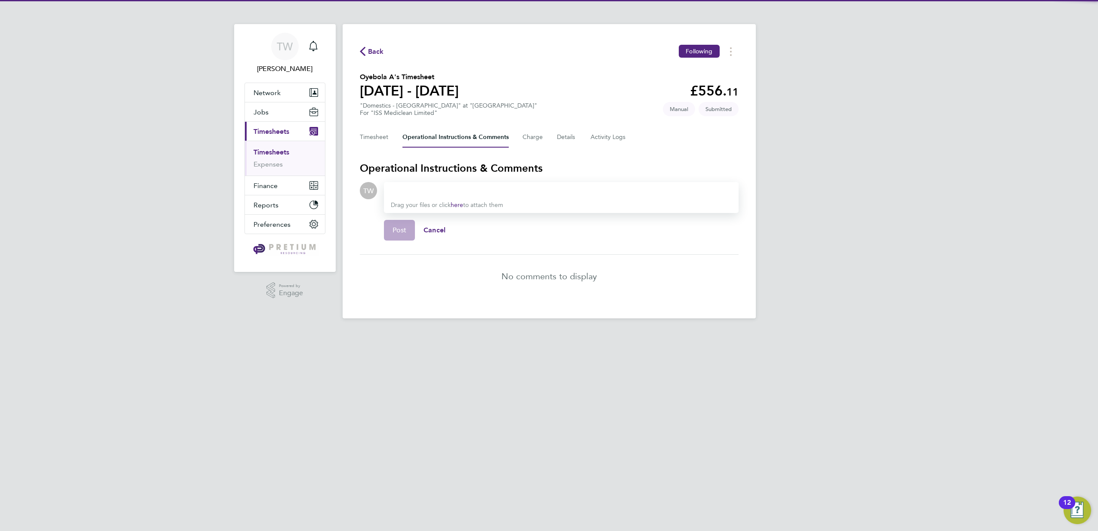
click at [500, 192] on div at bounding box center [561, 191] width 341 height 10
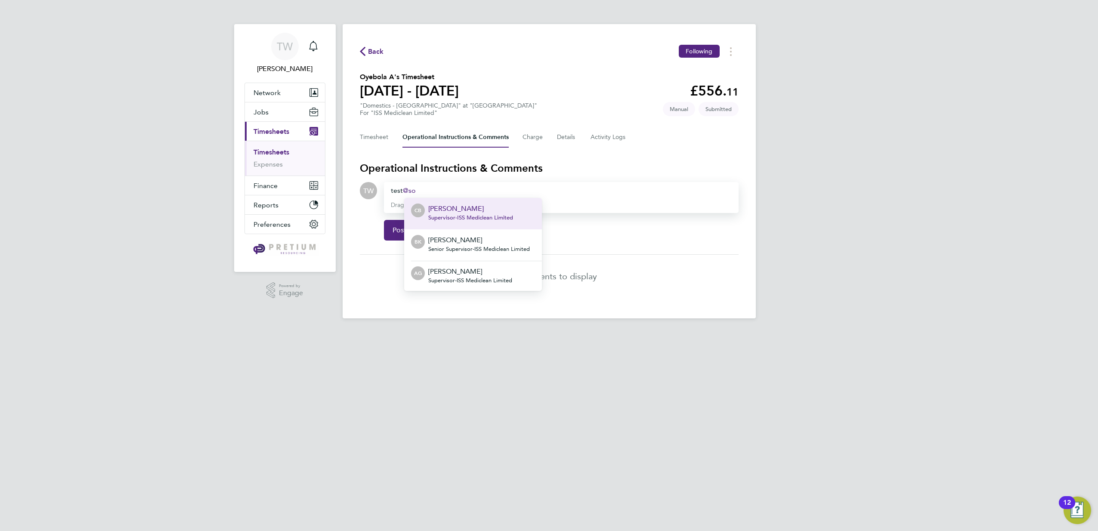
click at [485, 219] on span "Supervisor - ISS Mediclean Limited" at bounding box center [470, 217] width 85 height 7
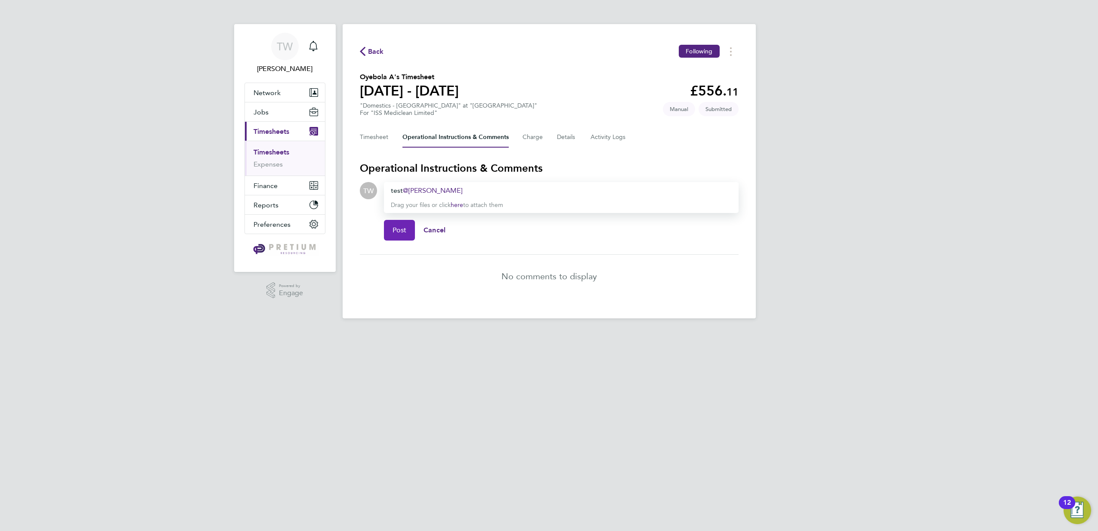
click at [400, 229] on span "Post" at bounding box center [400, 230] width 14 height 9
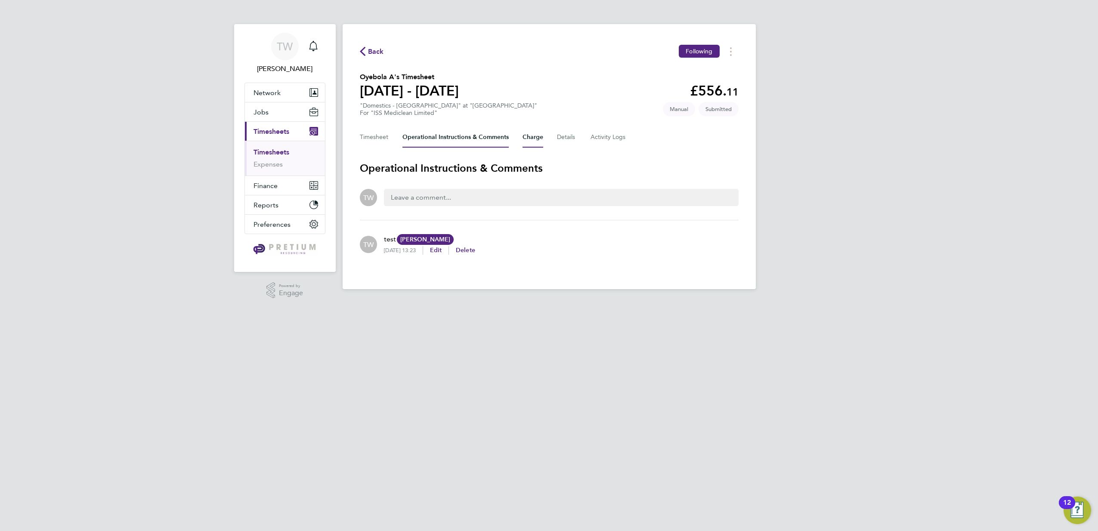
click at [523, 138] on button "Charge" at bounding box center [533, 137] width 21 height 21
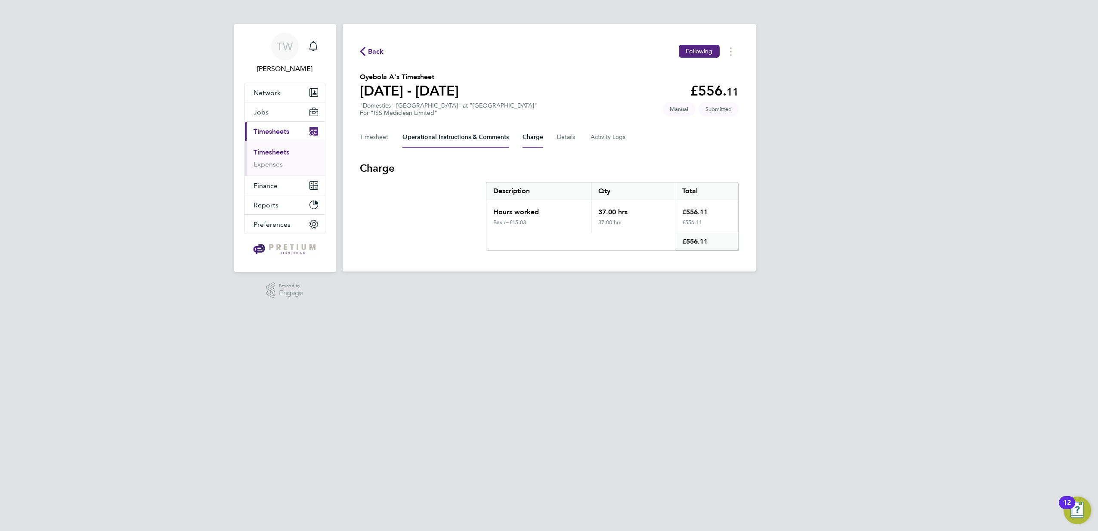
click at [458, 133] on Comments-tab "Operational Instructions & Comments" at bounding box center [456, 137] width 106 height 21
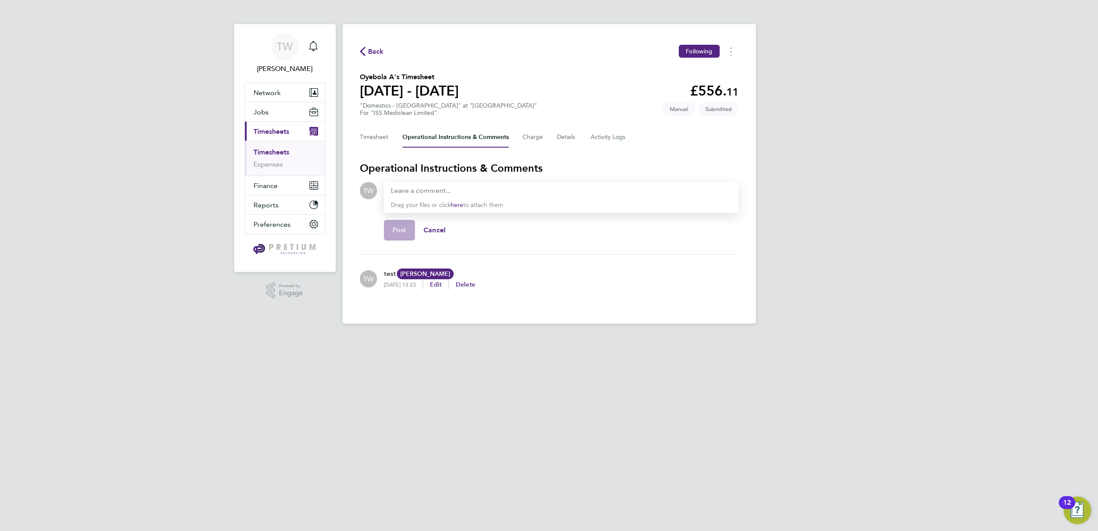
click at [463, 203] on link "here" at bounding box center [457, 204] width 12 height 7
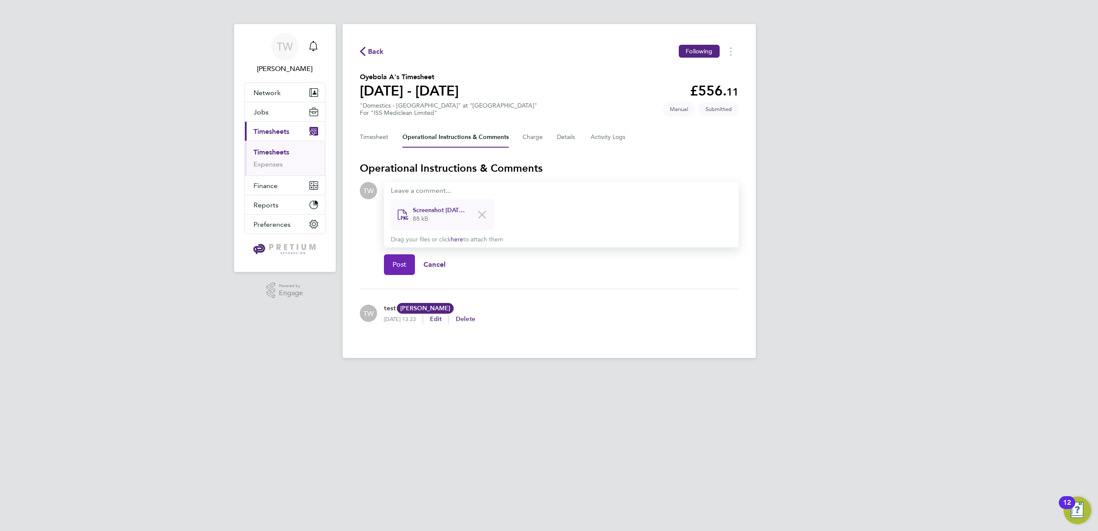
click at [404, 263] on span "Post" at bounding box center [400, 264] width 14 height 9
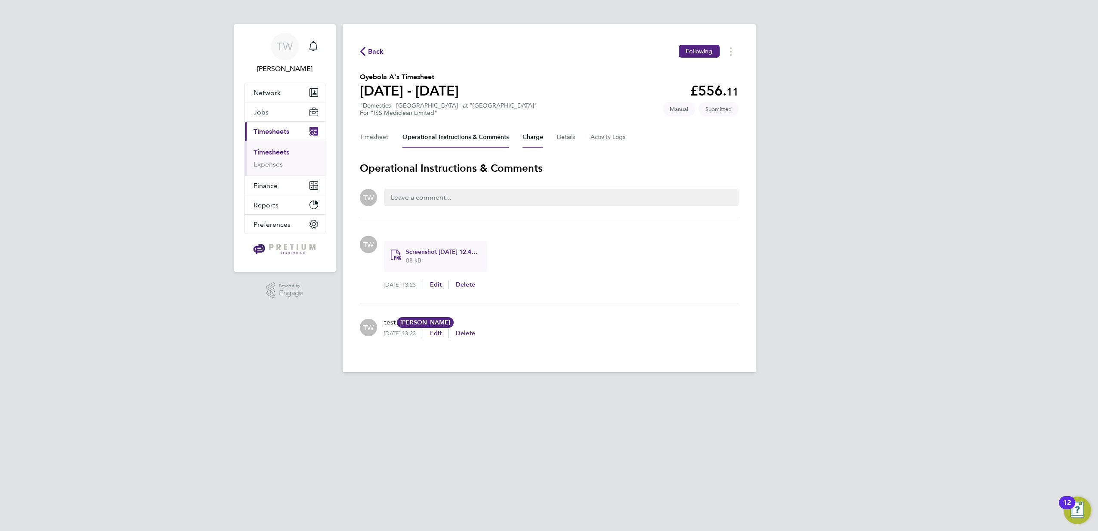
click at [536, 138] on button "Charge" at bounding box center [533, 137] width 21 height 21
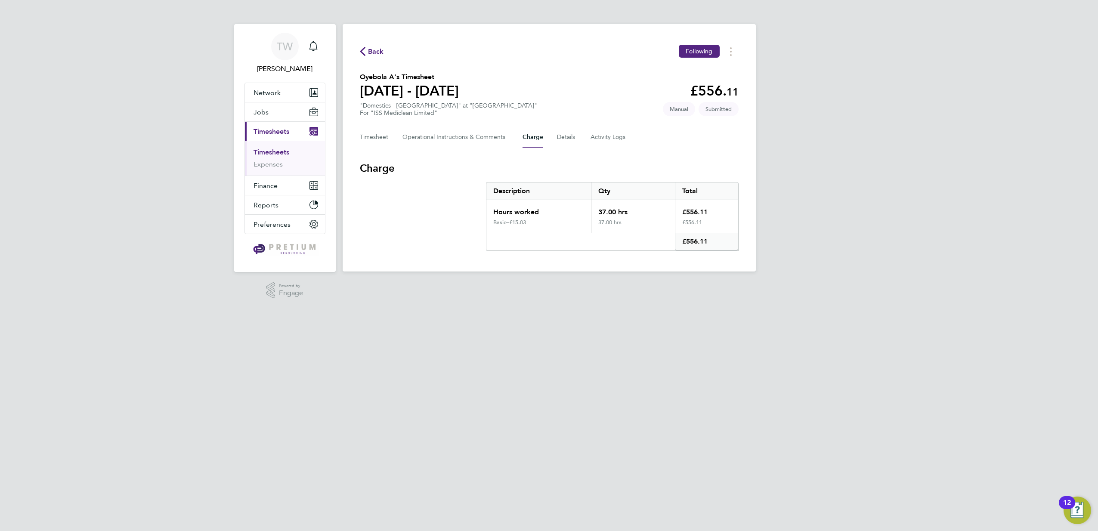
click at [567, 149] on div "Back Following Oyebola A's Timesheet 18 - 24 Sept 2023 £556. 11 "Domestics - Be…" at bounding box center [549, 148] width 413 height 248
click at [575, 138] on button "Details" at bounding box center [567, 137] width 20 height 21
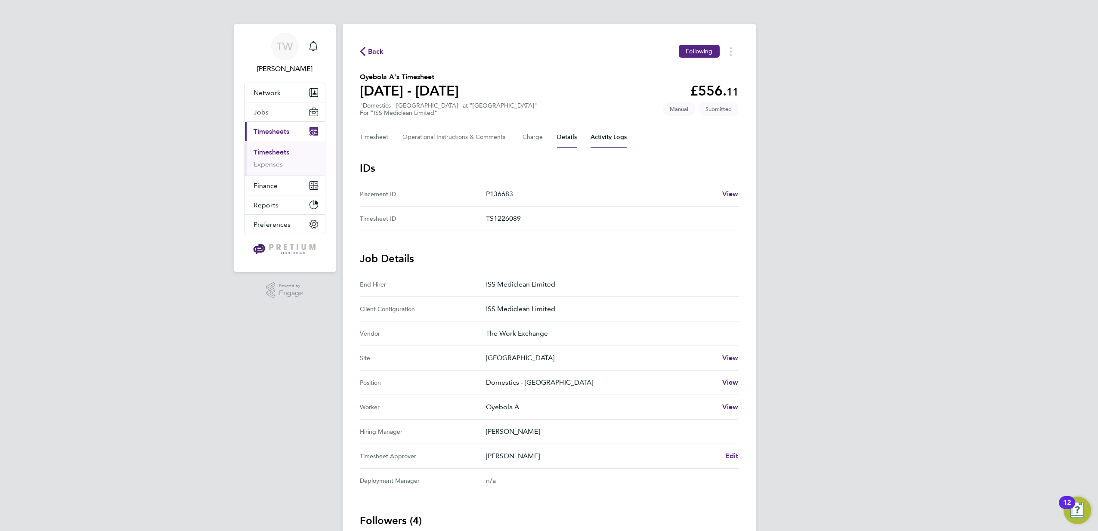
click at [603, 136] on Logs-tab "Activity Logs" at bounding box center [609, 137] width 36 height 21
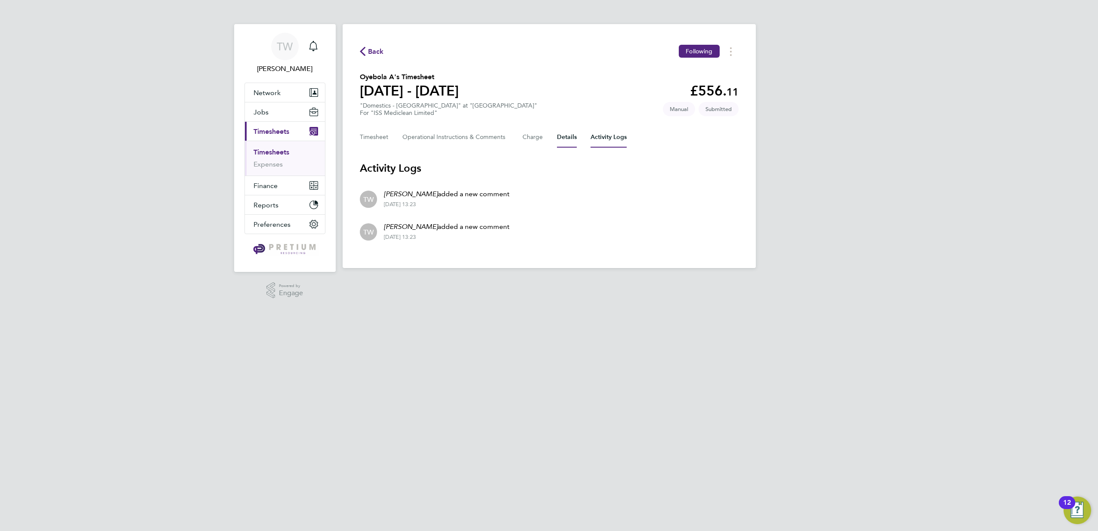
click at [563, 142] on button "Details" at bounding box center [567, 137] width 20 height 21
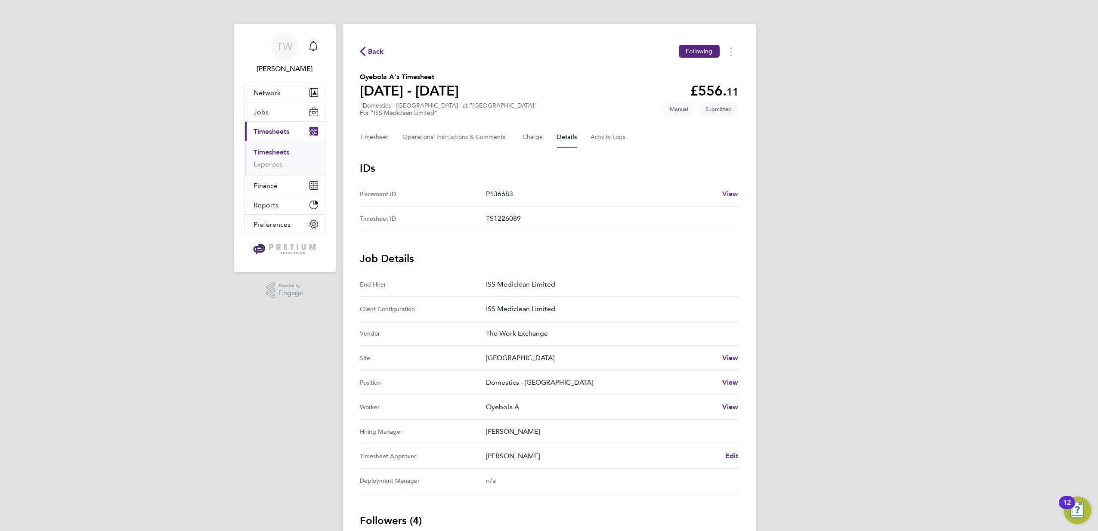
click at [734, 194] on span "View" at bounding box center [730, 194] width 16 height 8
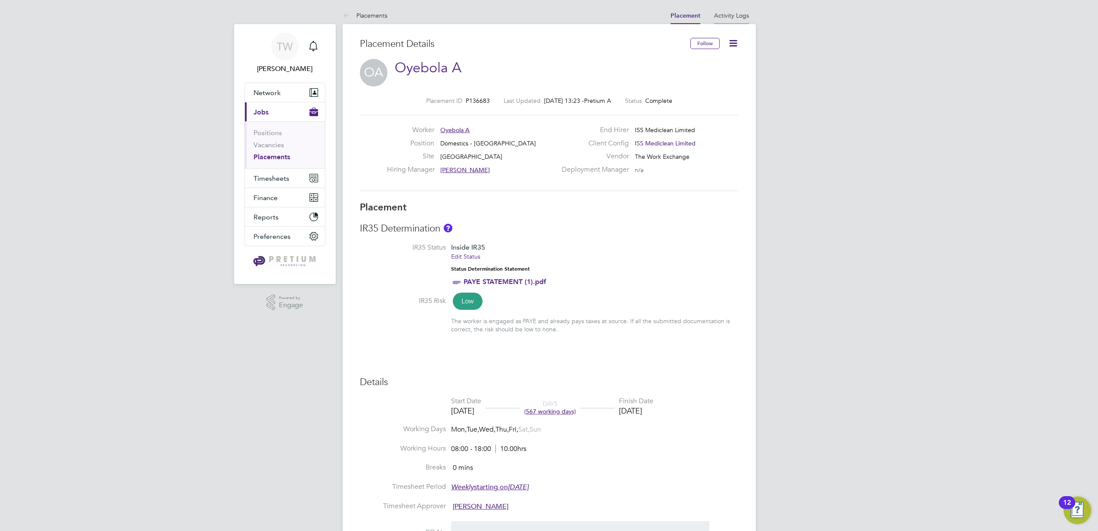
click at [727, 15] on link "Activity Logs" at bounding box center [731, 16] width 35 height 8
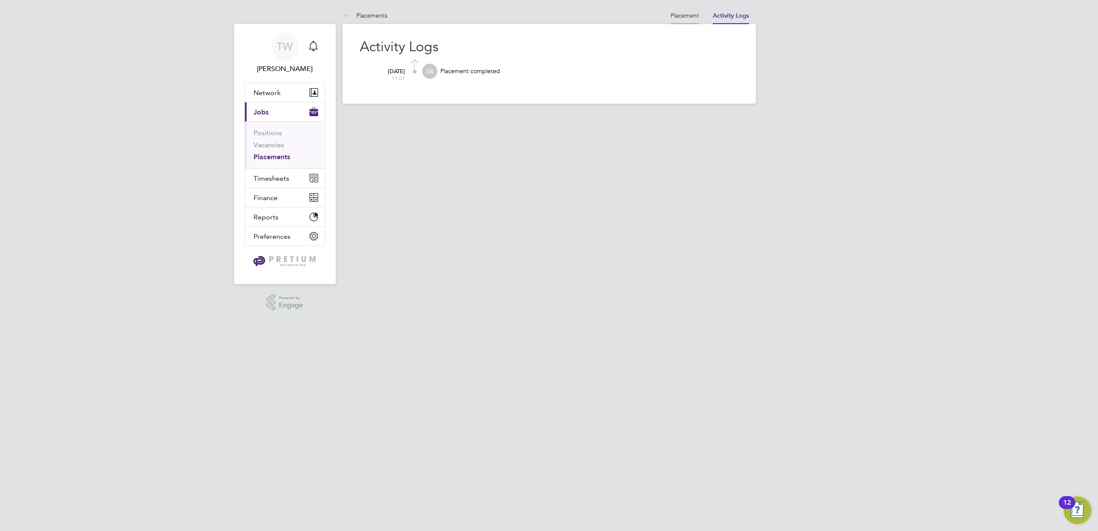
click at [685, 15] on link "Placement" at bounding box center [685, 16] width 28 height 8
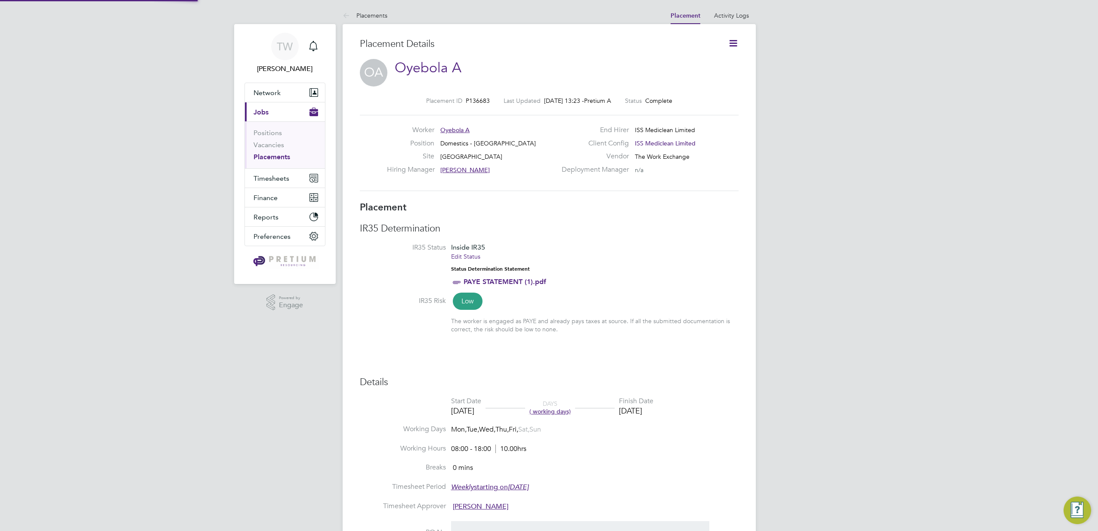
scroll to position [4, 4]
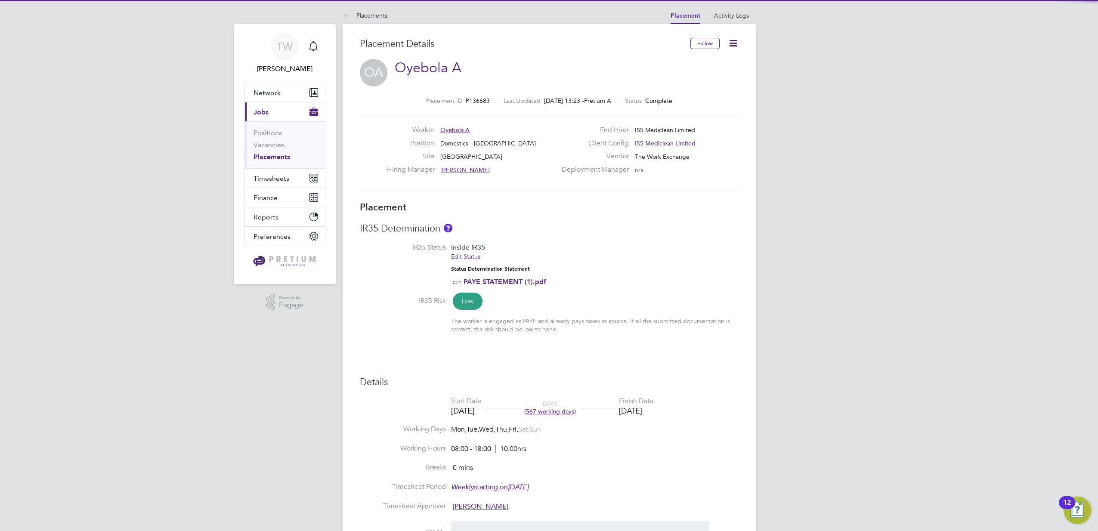
click at [734, 44] on icon at bounding box center [733, 43] width 11 height 11
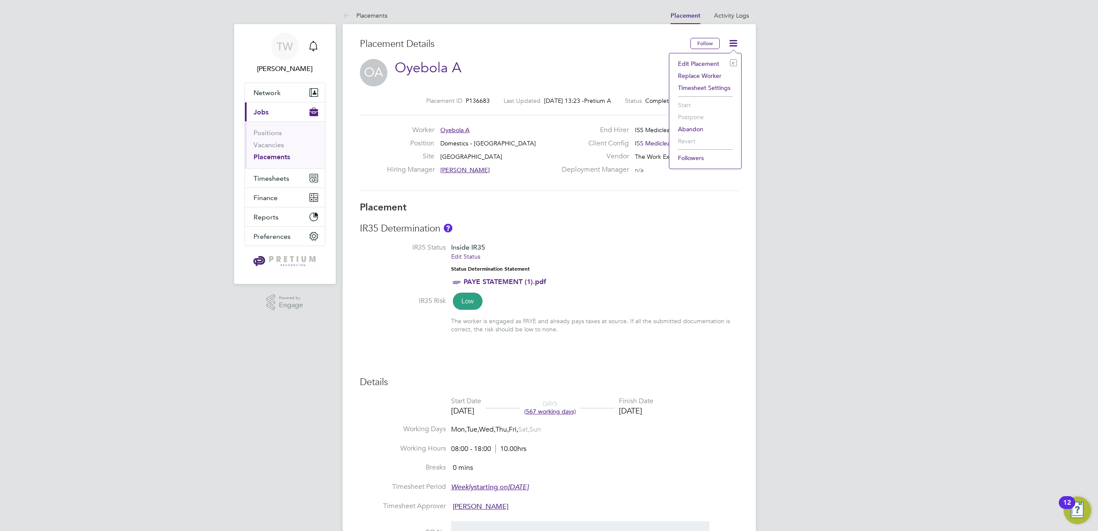
click at [698, 65] on li "Edit Placement e" at bounding box center [705, 64] width 63 height 12
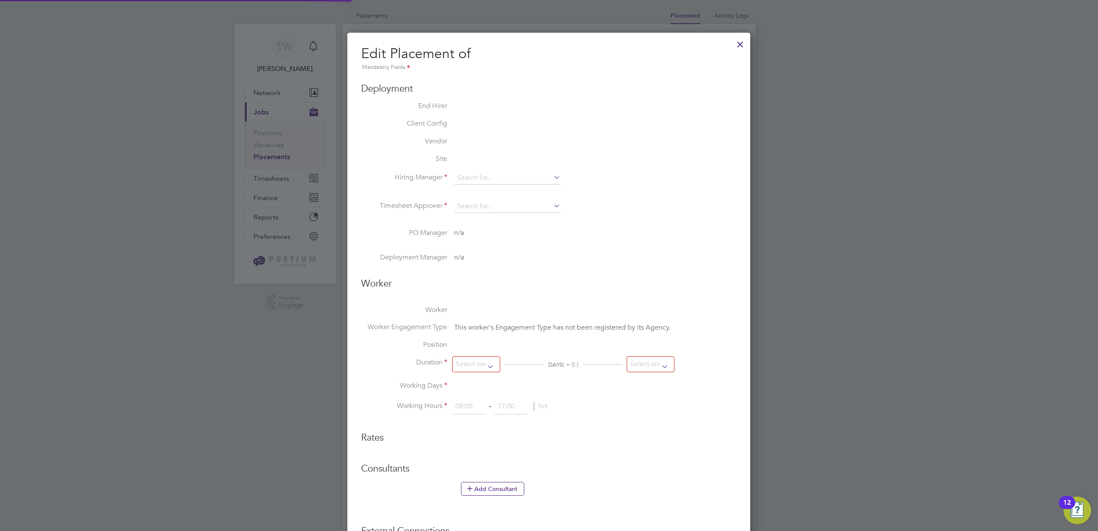
type input "Catherine B"
type input "Sam B"
type input "31 Oct 2022"
type input "31 Dec 2024"
type input "08:00"
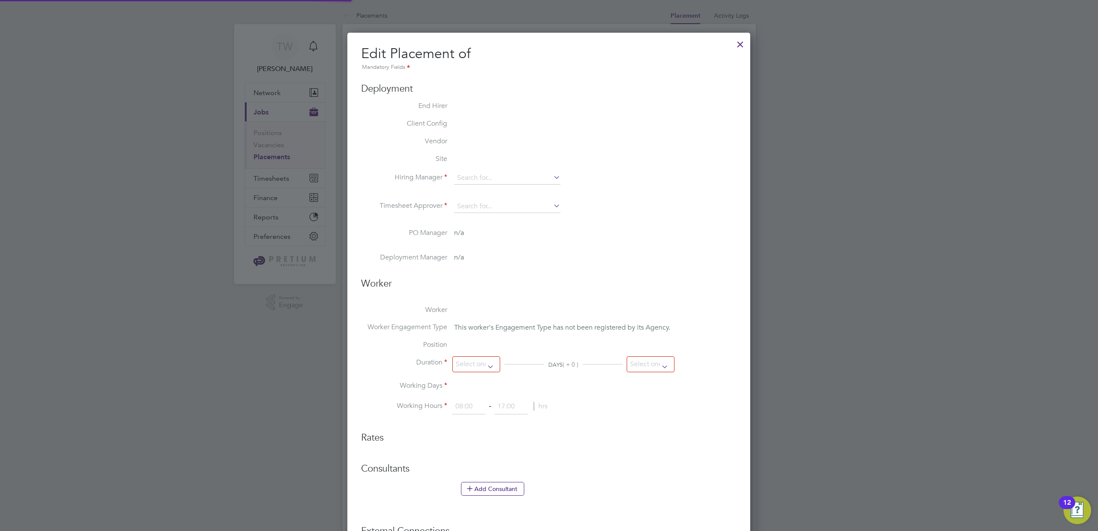
type input "18:00"
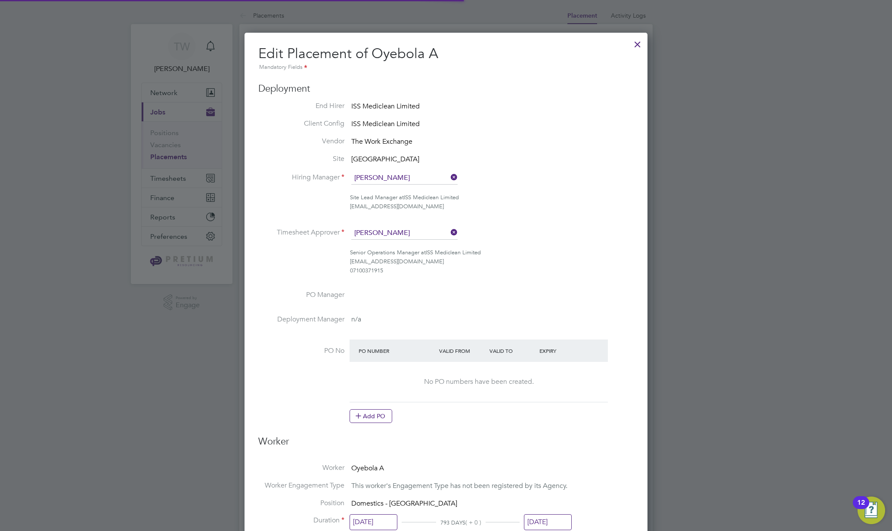
click at [550, 279] on li "Senior Operations Manager at ISS Mediclean Limited 357170@testacc.com 071003719…" at bounding box center [445, 265] width 375 height 35
click at [564, 279] on li "Senior Operations Manager at ISS Mediclean Limited 357170@testacc.com 071003719…" at bounding box center [445, 265] width 375 height 35
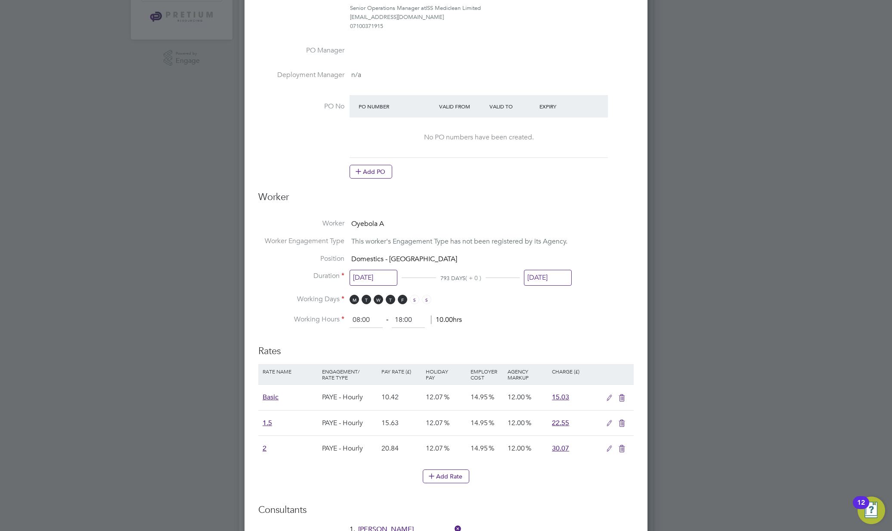
click at [557, 279] on input "31 Dec 2024" at bounding box center [548, 278] width 48 height 16
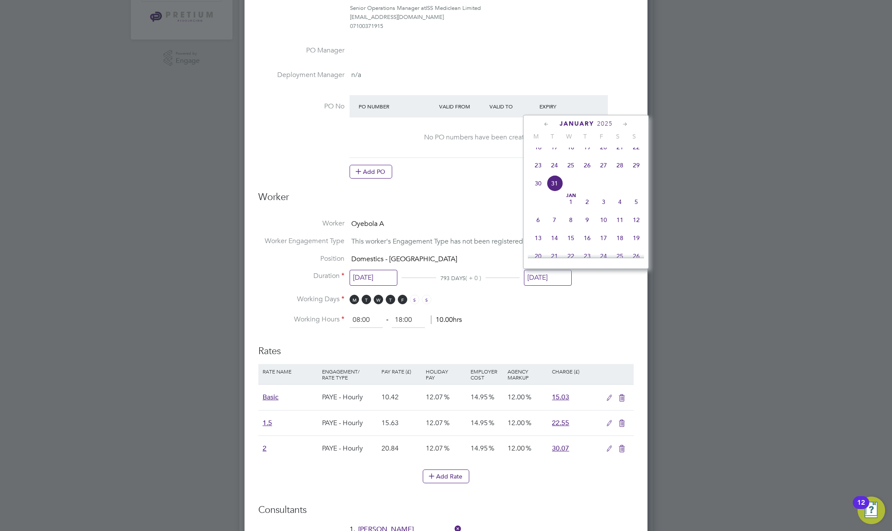
click at [609, 124] on span "2025" at bounding box center [604, 123] width 15 height 7
click at [567, 208] on span "2026" at bounding box center [571, 200] width 16 height 16
click at [551, 224] on span "Dec 1" at bounding box center [554, 218] width 16 height 16
type input "01 Dec 2026"
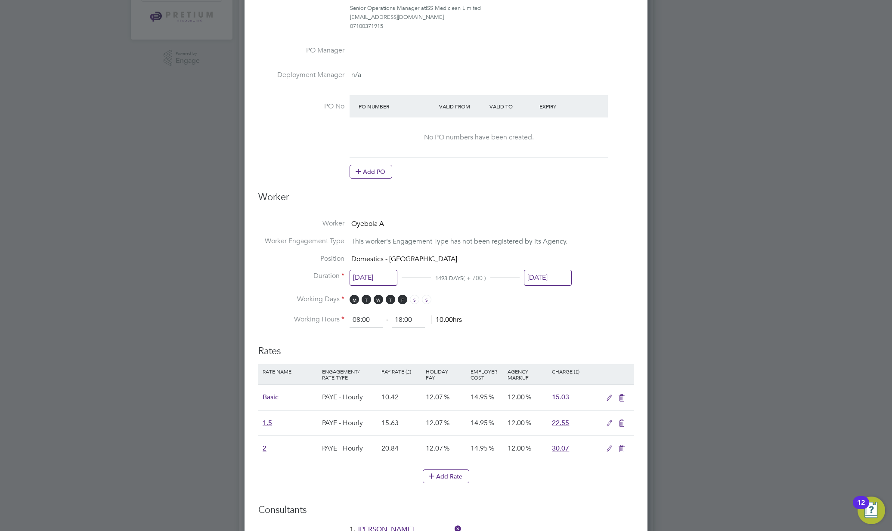
click at [551, 224] on div "Placements Placement Activity Logs Placement Activity Logs Placements Placement…" at bounding box center [445, 213] width 413 height 903
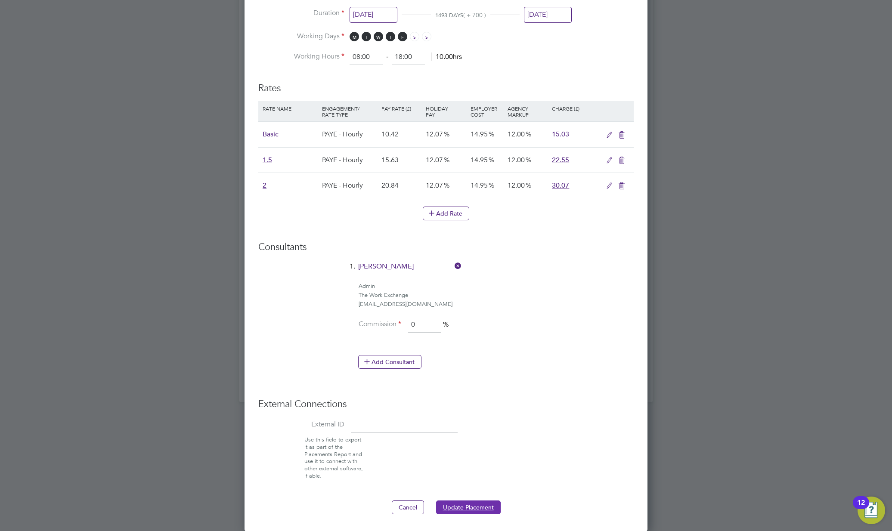
drag, startPoint x: 479, startPoint y: 511, endPoint x: 478, endPoint y: 504, distance: 6.5
click at [479, 510] on button "Update Placement" at bounding box center [468, 508] width 65 height 14
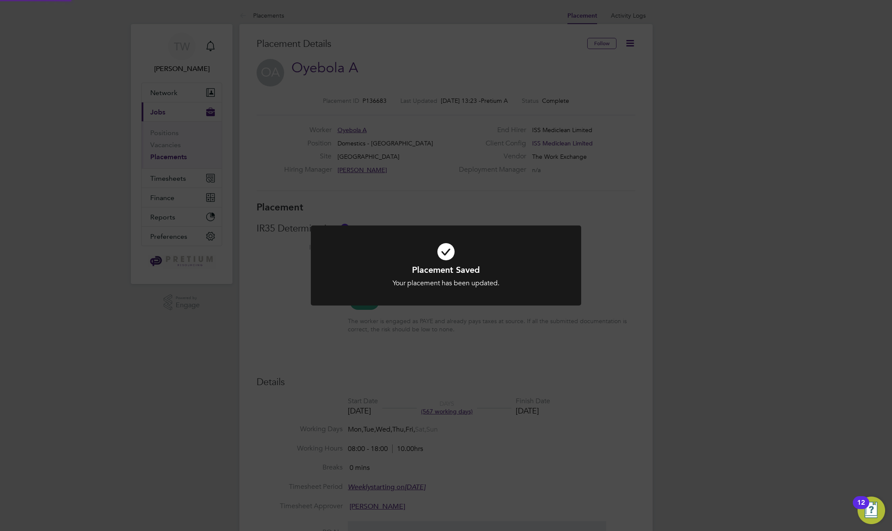
click at [518, 141] on div "Placement Saved Your placement has been updated. Cancel Okay" at bounding box center [446, 265] width 892 height 531
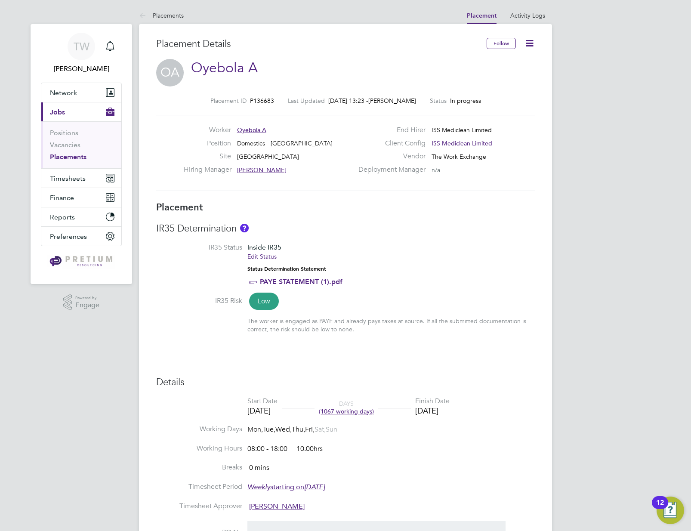
click at [505, 202] on h3 "Placement" at bounding box center [345, 207] width 379 height 12
click at [558, 92] on div "TW Tabitha W Notifications Applications: Network Team Members Businesses Sites …" at bounding box center [345, 462] width 691 height 924
click at [530, 44] on icon at bounding box center [529, 43] width 11 height 11
click at [502, 62] on li "Edit Placement e" at bounding box center [501, 64] width 63 height 12
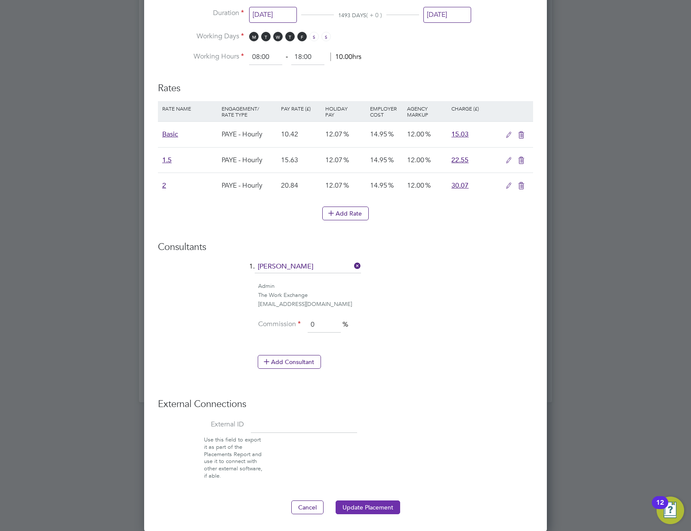
click at [372, 505] on button "Update Placement" at bounding box center [368, 508] width 65 height 14
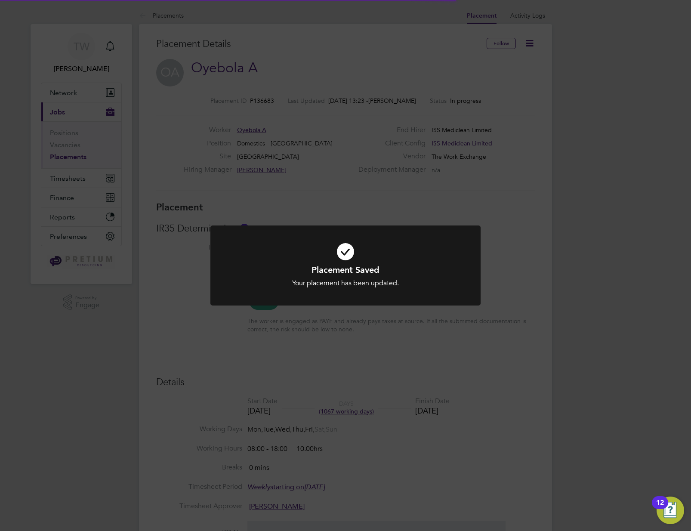
click at [518, 228] on div "Placement Saved Your placement has been updated. Cancel Okay" at bounding box center [345, 265] width 691 height 531
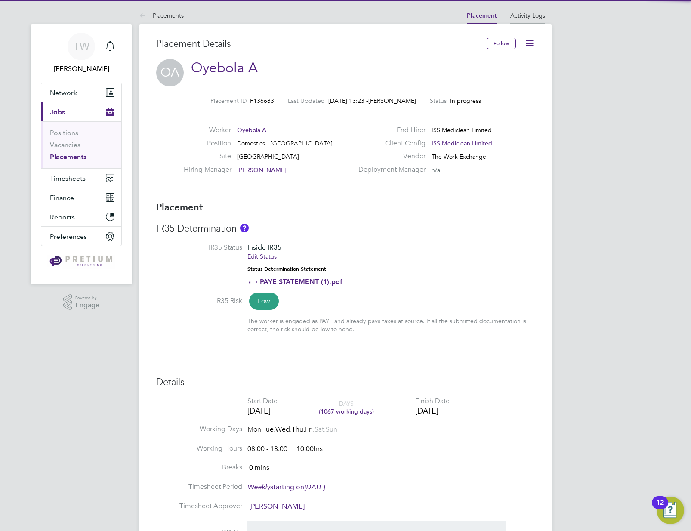
click at [528, 16] on link "Activity Logs" at bounding box center [528, 16] width 35 height 8
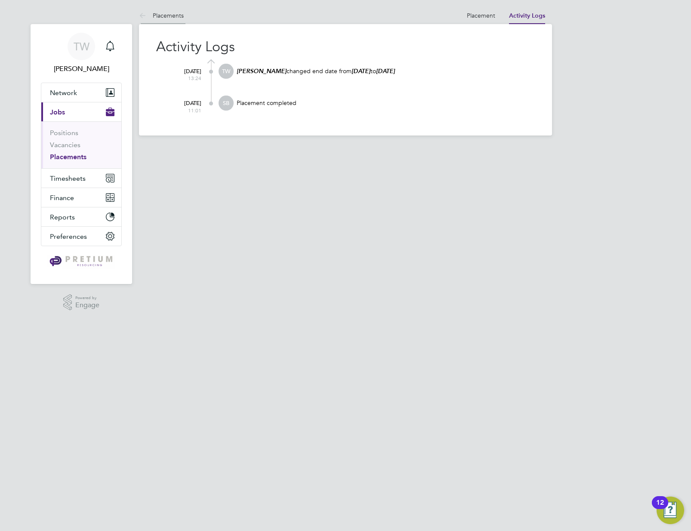
click at [165, 16] on link "Placements" at bounding box center [161, 16] width 45 height 8
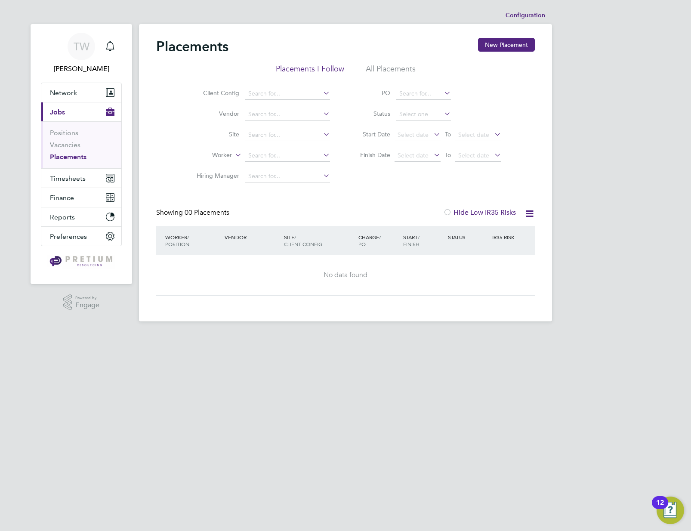
click at [387, 68] on li "All Placements" at bounding box center [391, 71] width 50 height 15
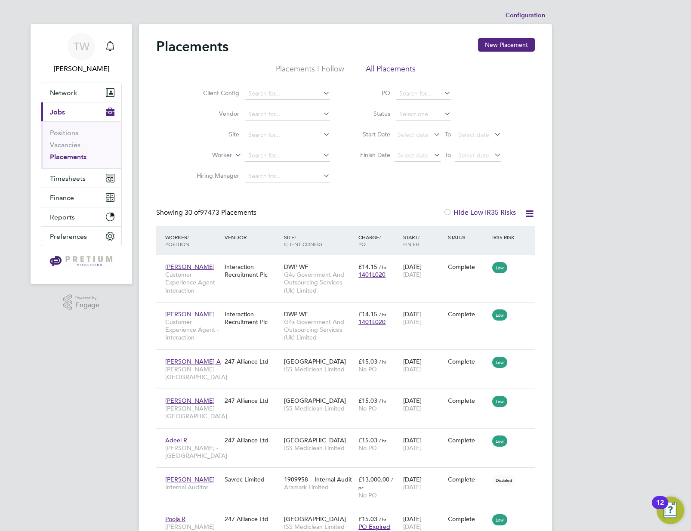
scroll to position [4, 4]
drag, startPoint x: 205, startPoint y: 213, endPoint x: 176, endPoint y: 212, distance: 29.7
click at [176, 212] on div "Showing 30 of 97473 Placements Hide Low IR35 Risks" at bounding box center [345, 217] width 379 height 18
drag, startPoint x: 275, startPoint y: 214, endPoint x: 283, endPoint y: 214, distance: 8.2
click at [282, 214] on div "Showing 30 of 97473 Placements Hide Low IR35 Risks" at bounding box center [345, 217] width 379 height 18
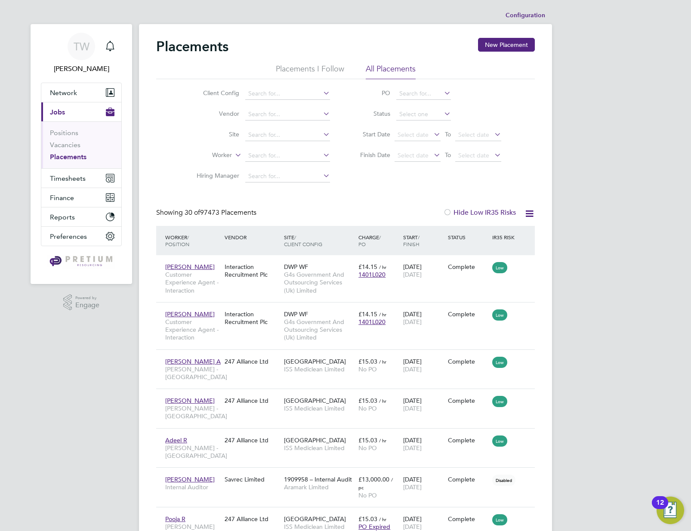
click at [535, 15] on li "Configuration" at bounding box center [526, 15] width 40 height 17
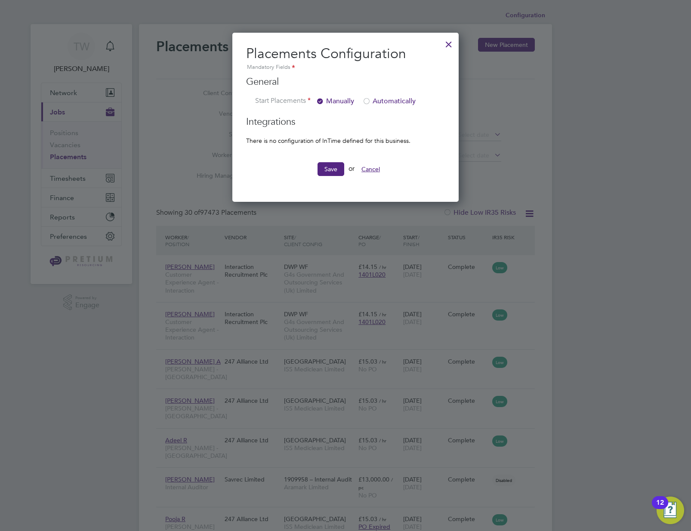
click at [376, 165] on button "Cancel" at bounding box center [371, 169] width 32 height 14
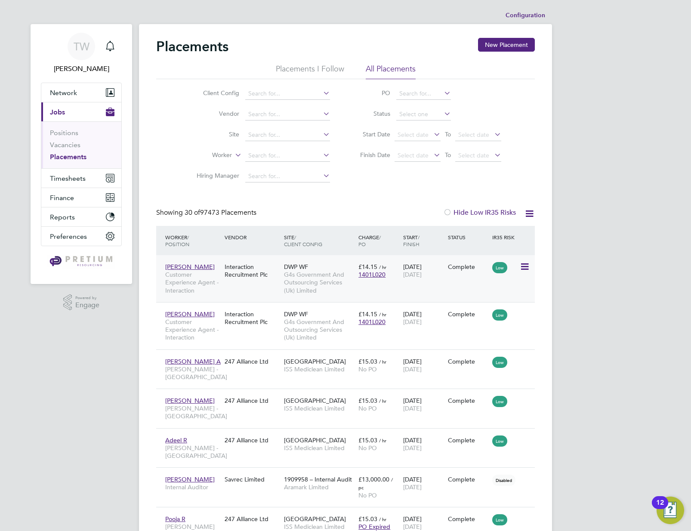
click at [294, 276] on span "G4s Government And Outsourcing Services (Uk) Limited" at bounding box center [319, 283] width 70 height 24
click at [307, 281] on span "G4s Government And Outsourcing Services (Uk) Limited" at bounding box center [319, 283] width 70 height 24
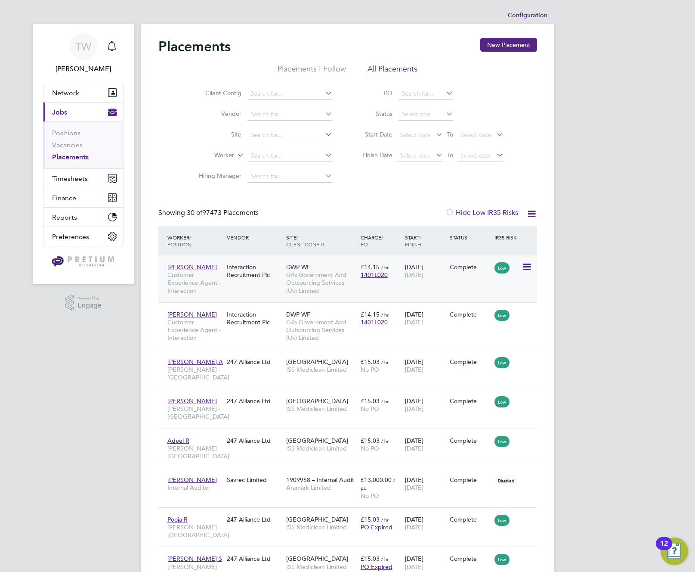
click at [300, 279] on span "G4s Government And Outsourcing Services (Uk) Limited" at bounding box center [321, 283] width 70 height 24
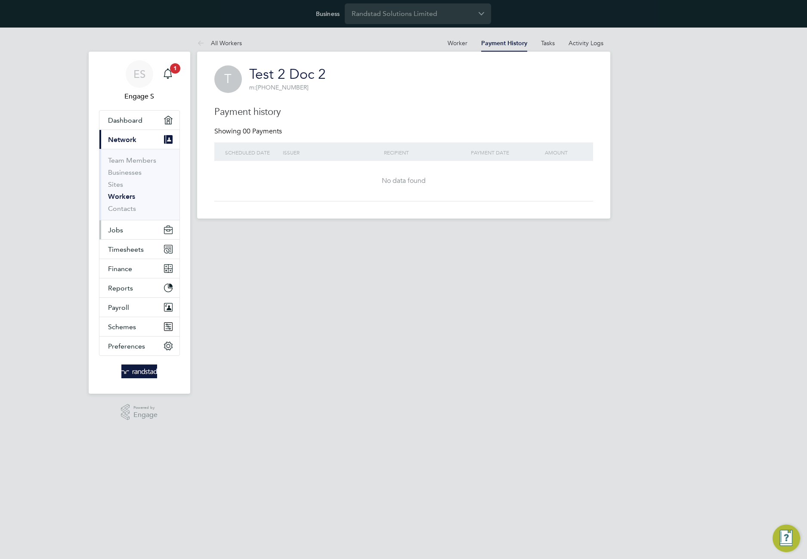
click at [121, 229] on span "Jobs" at bounding box center [115, 230] width 15 height 8
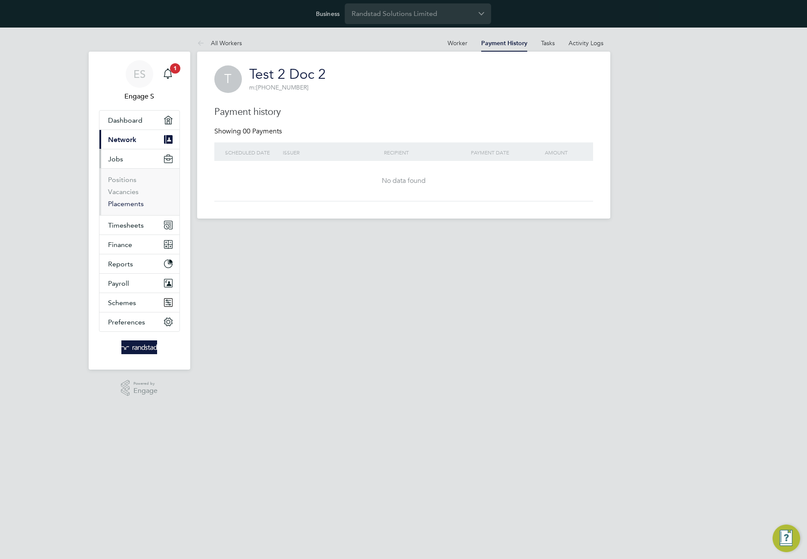
click at [119, 205] on link "Placements" at bounding box center [126, 204] width 36 height 8
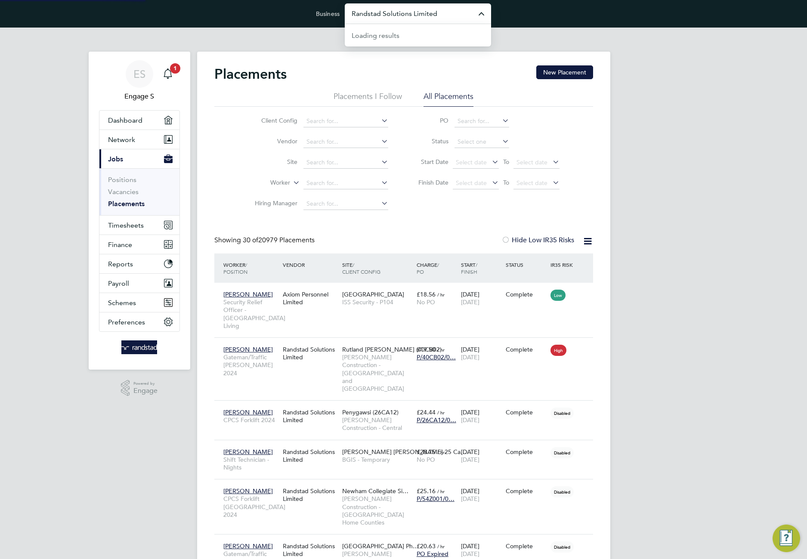
click at [409, 16] on input "Randstad Solutions Limited" at bounding box center [418, 13] width 146 height 20
click at [391, 58] on span "Pretium Resourcing Ltd" at bounding box center [389, 56] width 74 height 10
type input "Pretium Resourcing Ltd"
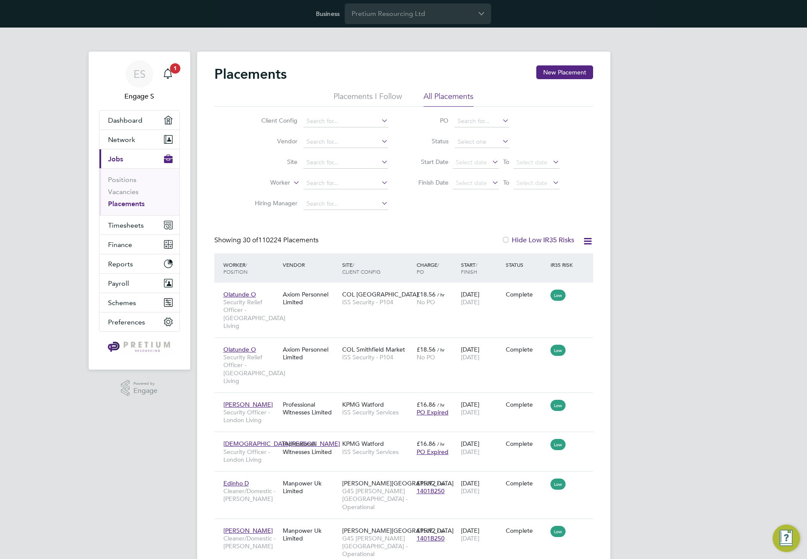
click at [133, 143] on span "Network" at bounding box center [121, 140] width 27 height 8
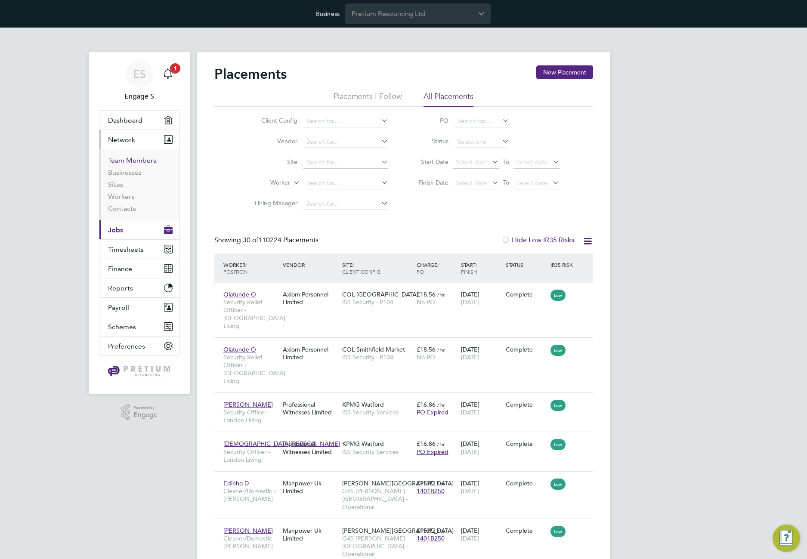
click at [124, 162] on link "Team Members" at bounding box center [132, 160] width 48 height 8
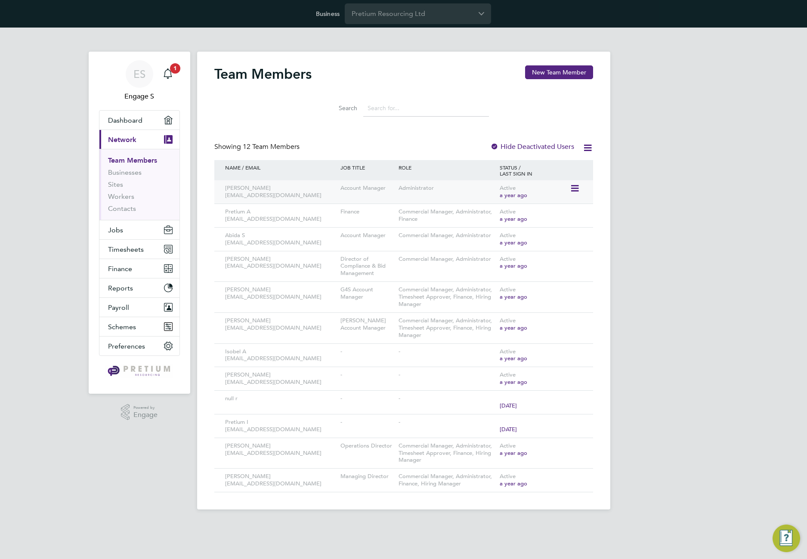
click at [574, 186] on icon at bounding box center [574, 188] width 9 height 10
click at [488, 298] on li "Impersonate" at bounding box center [527, 298] width 104 height 12
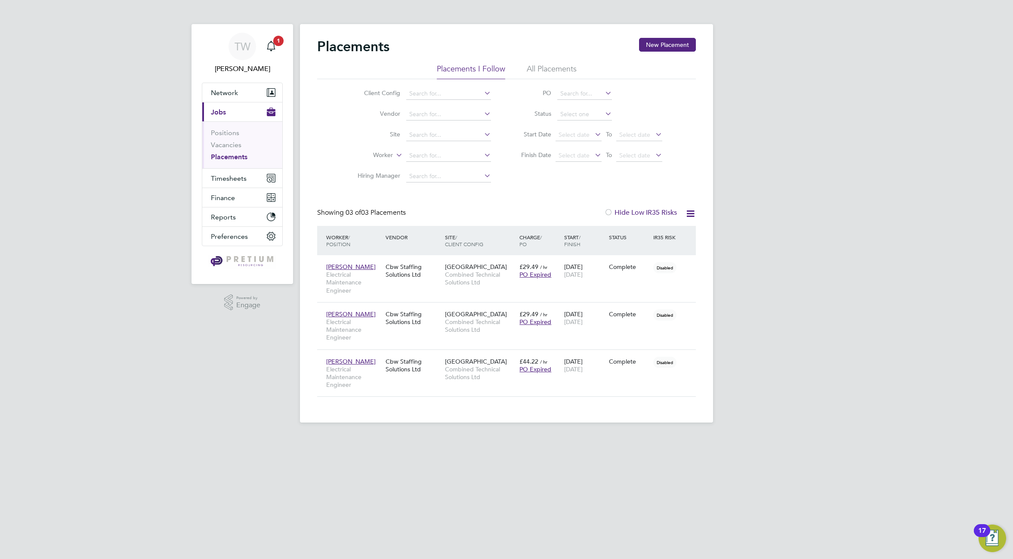
click at [540, 69] on li "All Placements" at bounding box center [552, 71] width 50 height 15
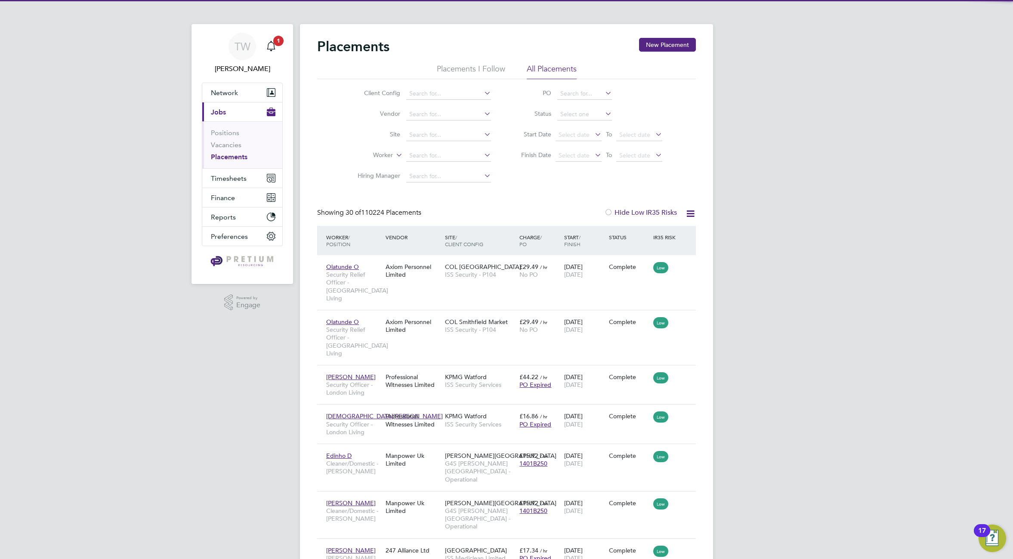
scroll to position [8, 40]
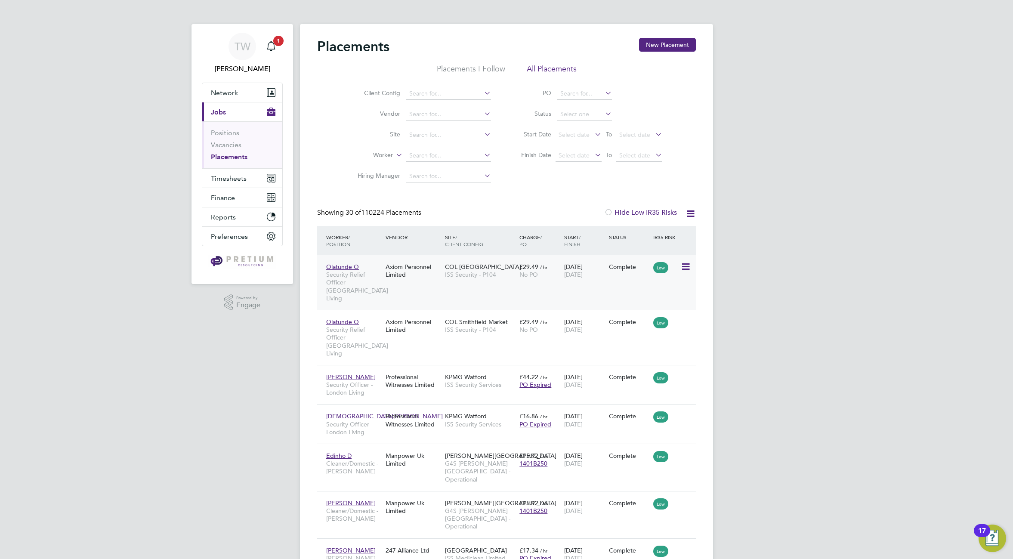
click at [490, 275] on span "ISS Security - P104" at bounding box center [480, 275] width 70 height 8
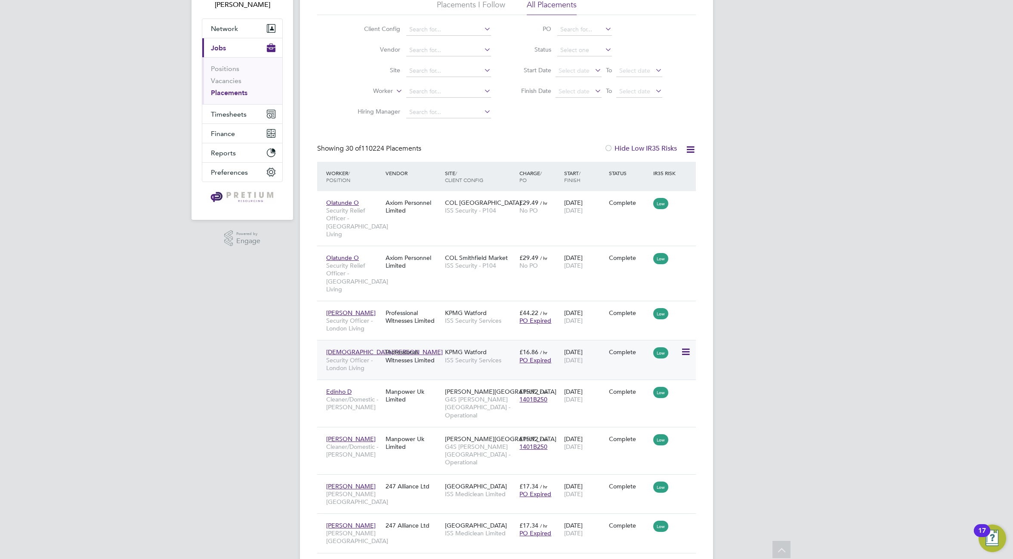
scroll to position [0, 0]
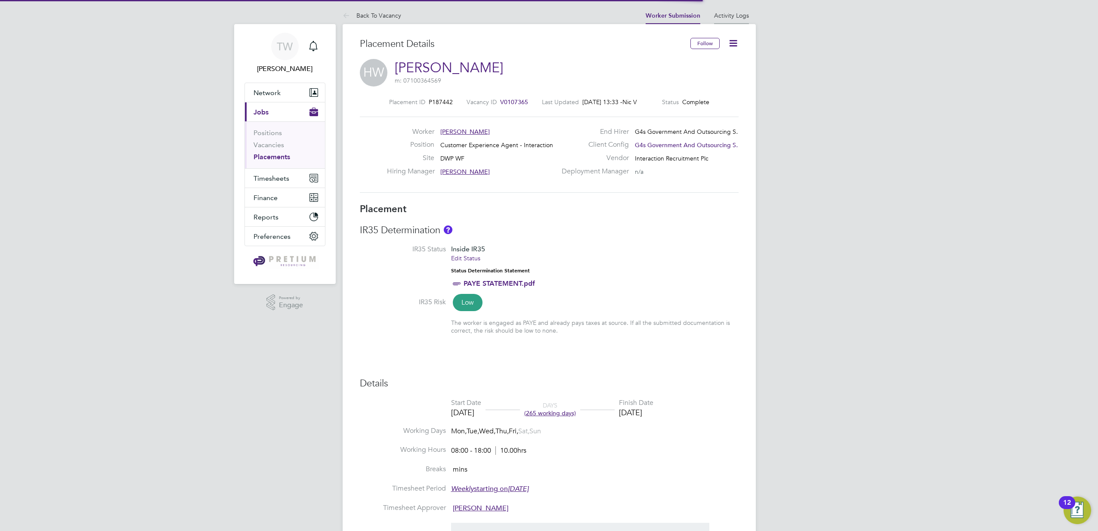
click at [741, 17] on link "Activity Logs" at bounding box center [731, 16] width 35 height 8
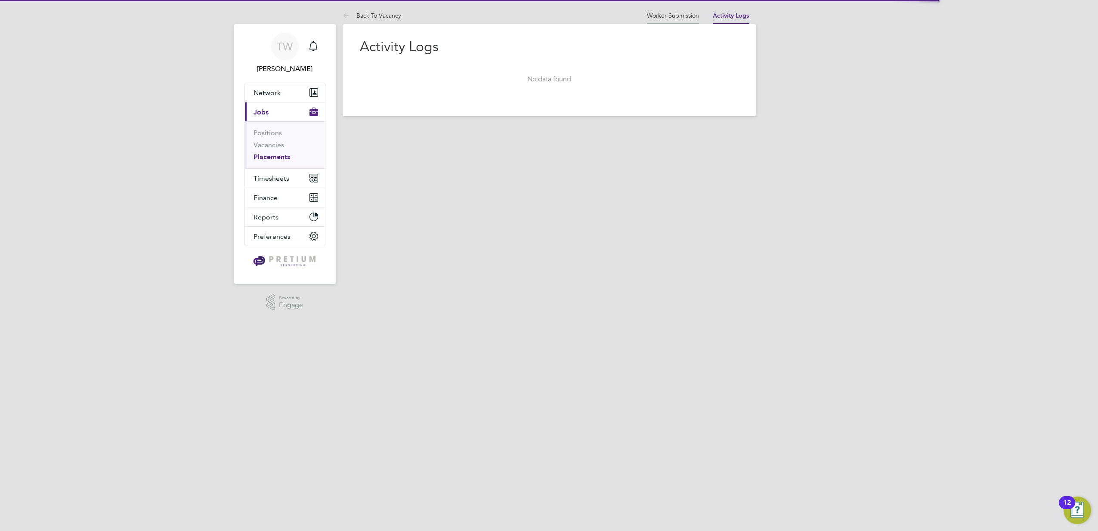
click at [658, 19] on li "Worker Submission" at bounding box center [673, 15] width 52 height 17
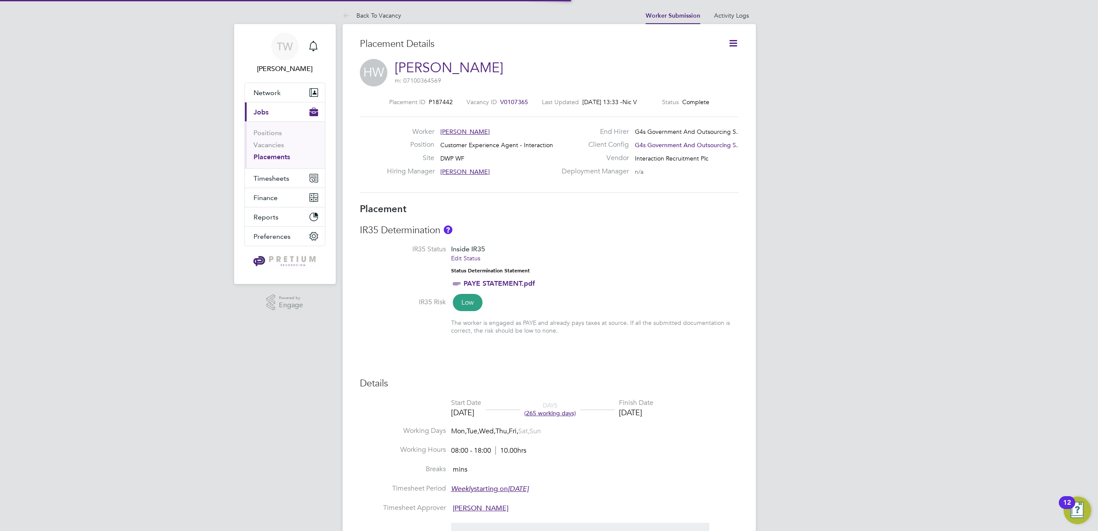
scroll to position [4, 4]
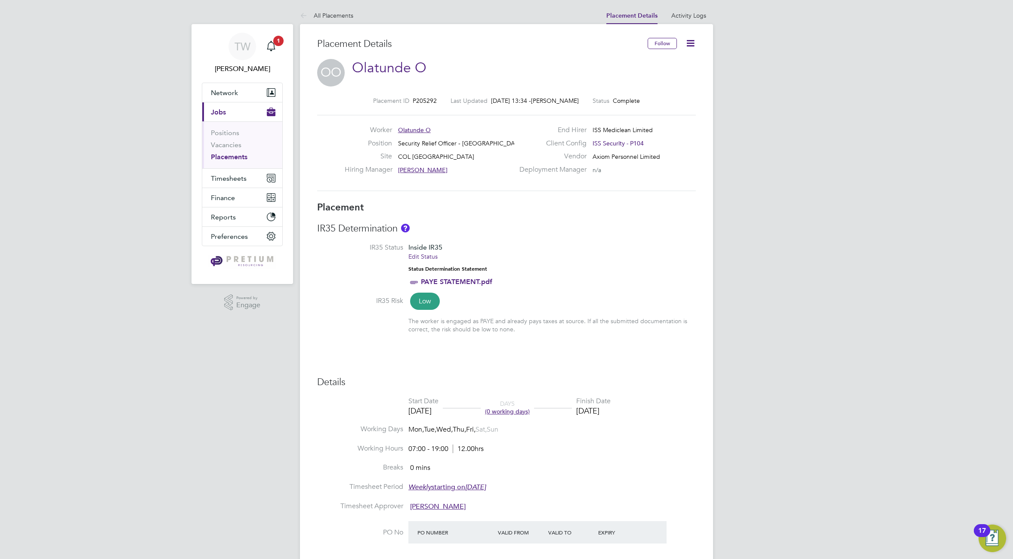
drag, startPoint x: 373, startPoint y: 15, endPoint x: 258, endPoint y: 16, distance: 114.5
click at [234, 26] on div "TW Tabitha W Notifications 1 Applications: Network Team Members Businesses Site…" at bounding box center [506, 436] width 1013 height 873
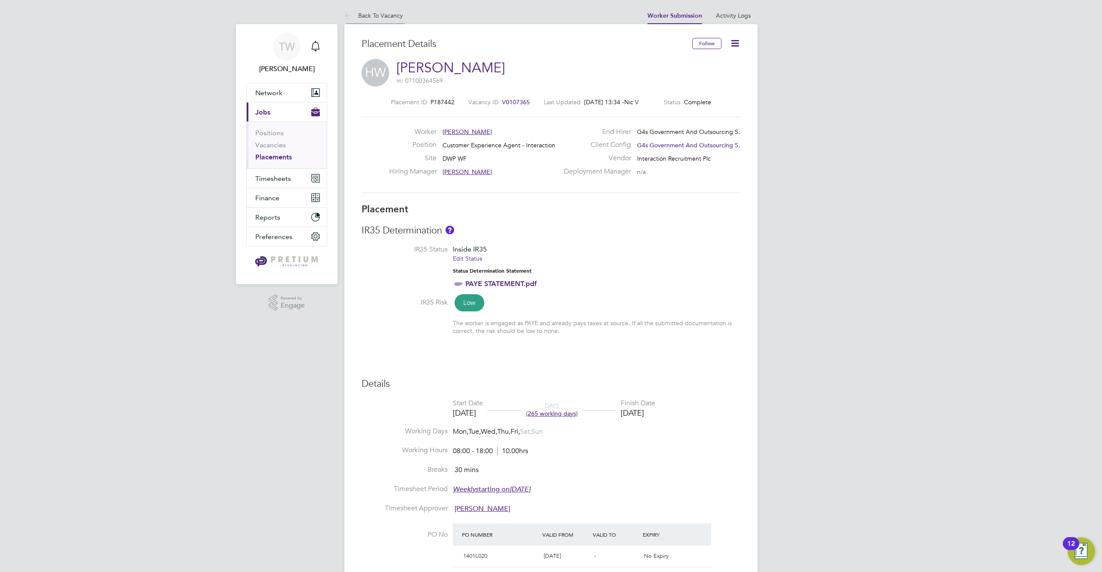
click at [364, 13] on link "Back To Vacancy" at bounding box center [373, 16] width 59 height 8
